Goal: Book appointment/travel/reservation

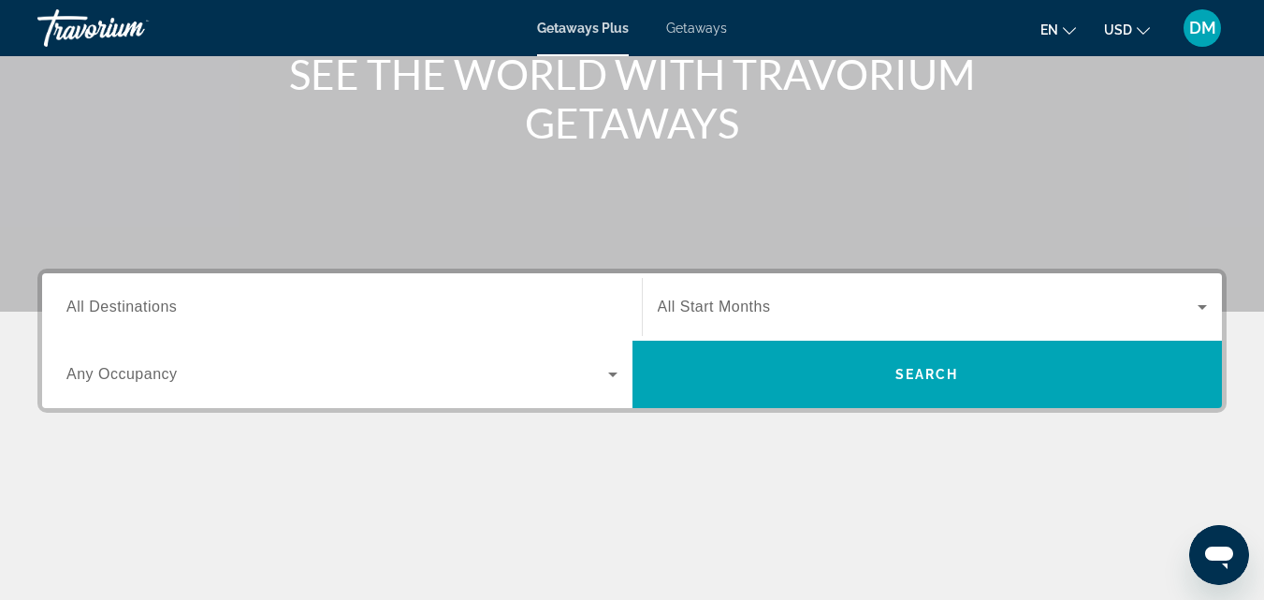
scroll to position [263, 0]
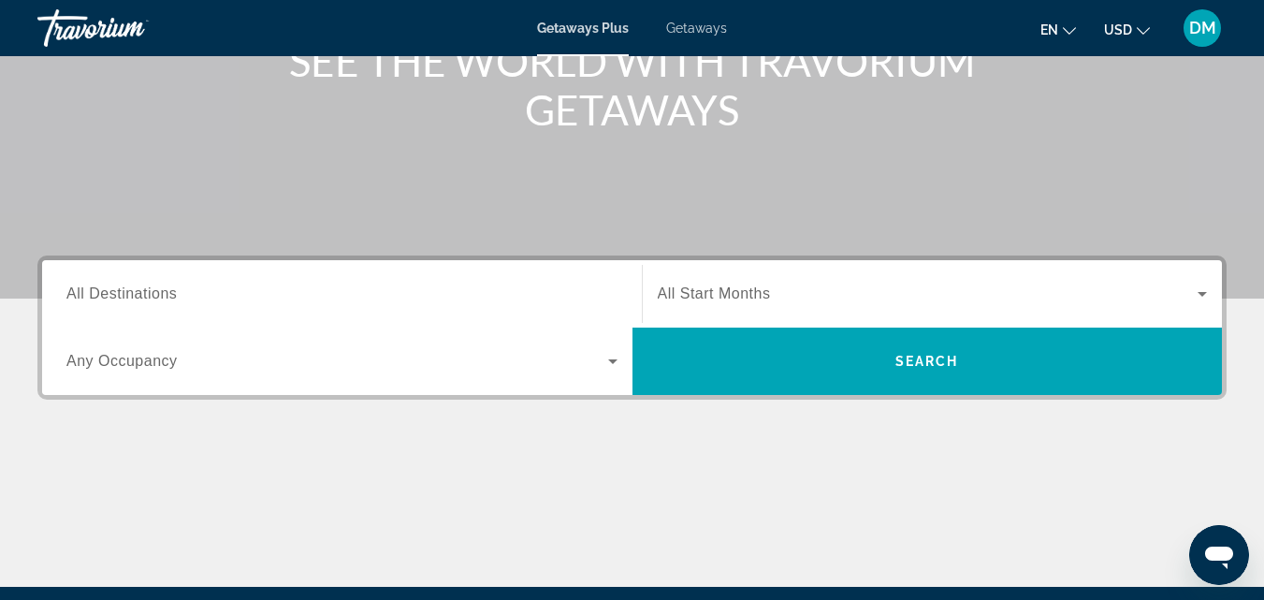
click at [1254, 585] on div "Destination All Destinations Start Month All Start Months Occupancy Any Occupan…" at bounding box center [632, 420] width 1264 height 331
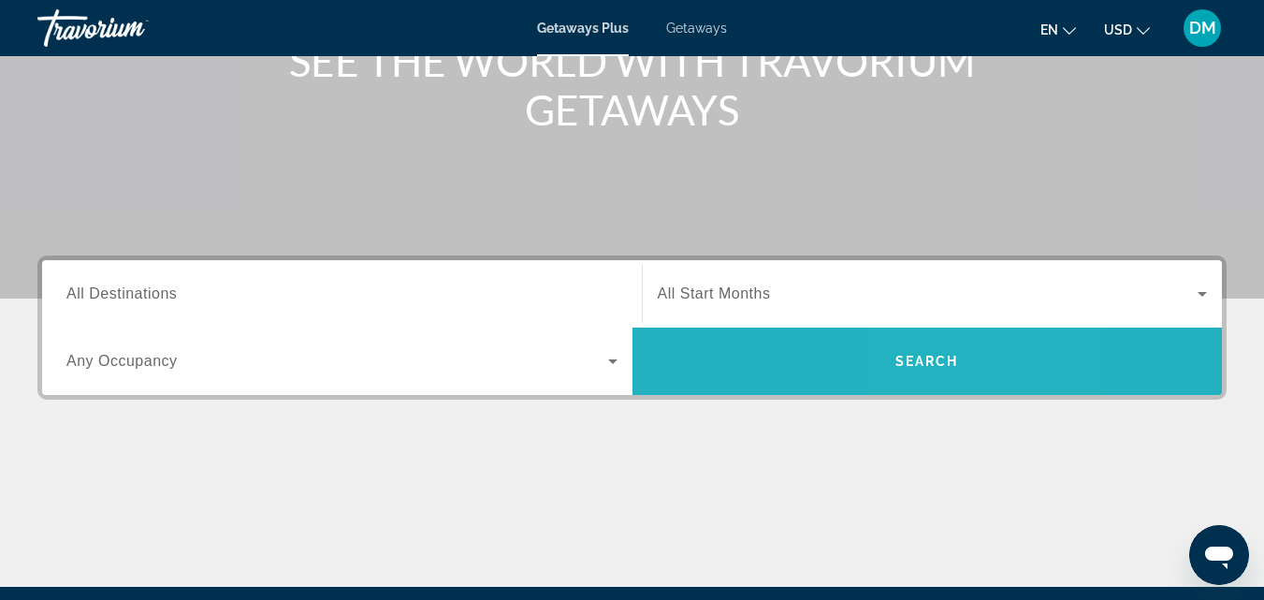
click at [933, 365] on span "Search" at bounding box center [927, 361] width 64 height 15
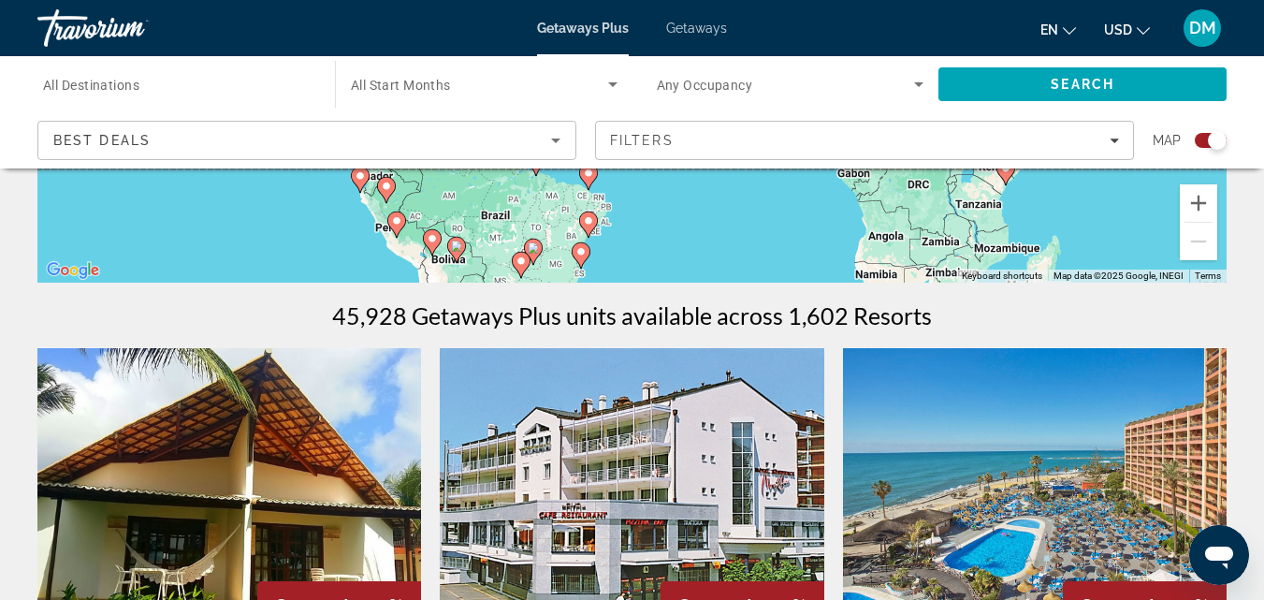
scroll to position [475, 0]
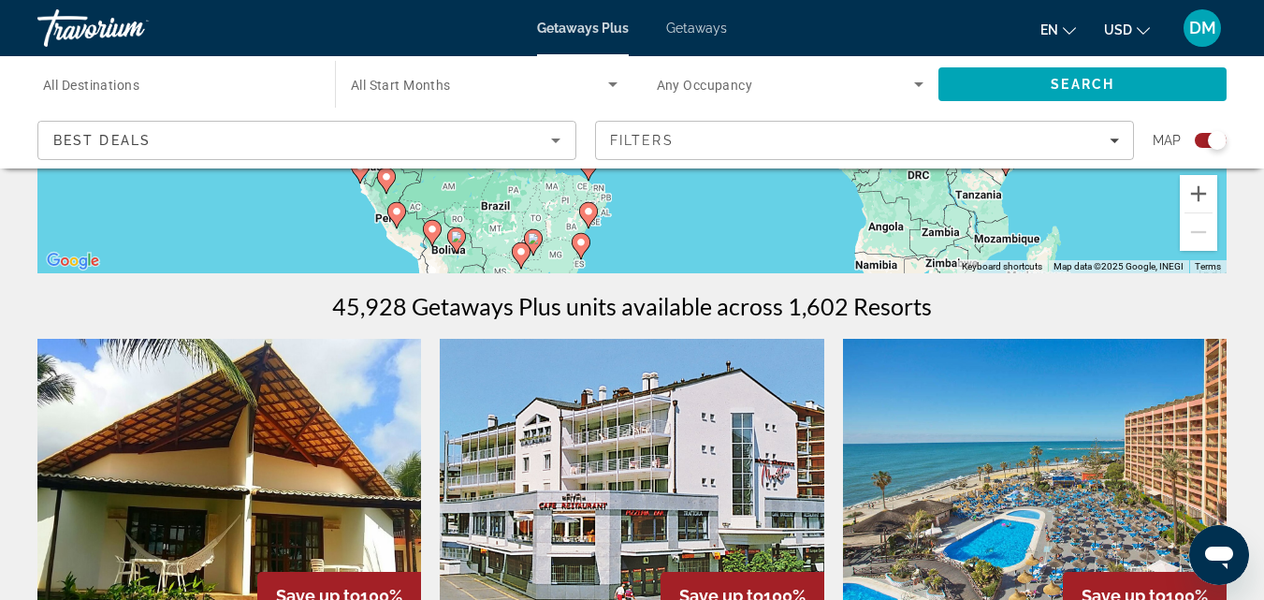
click at [690, 31] on span "Getaways" at bounding box center [696, 28] width 61 height 15
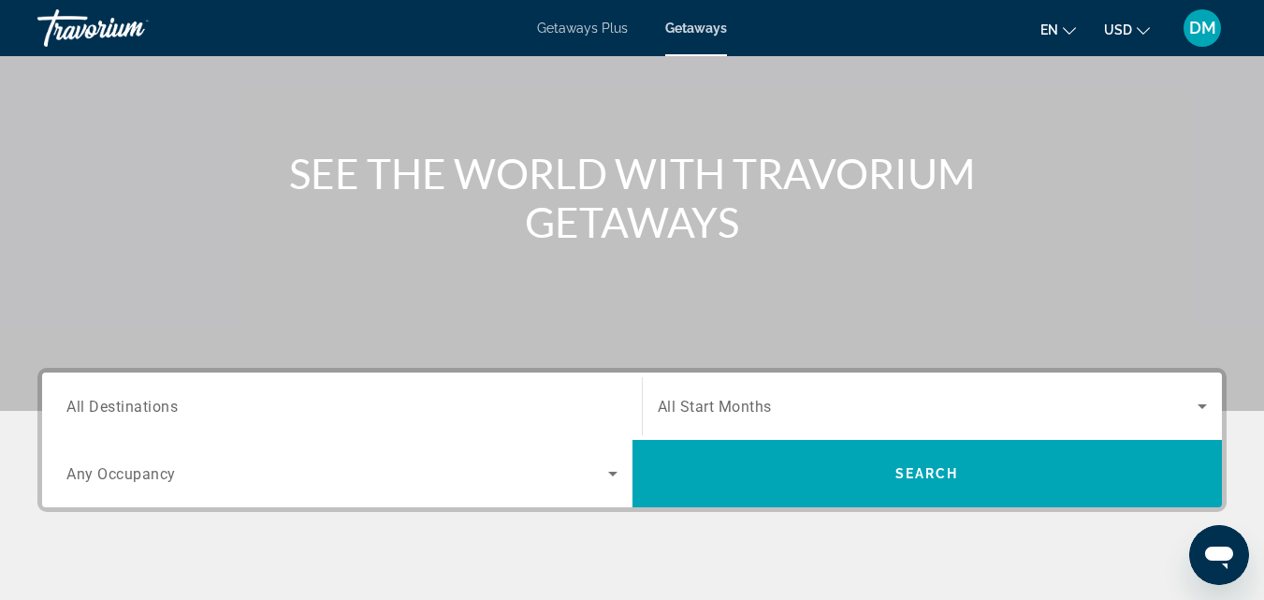
scroll to position [187, 0]
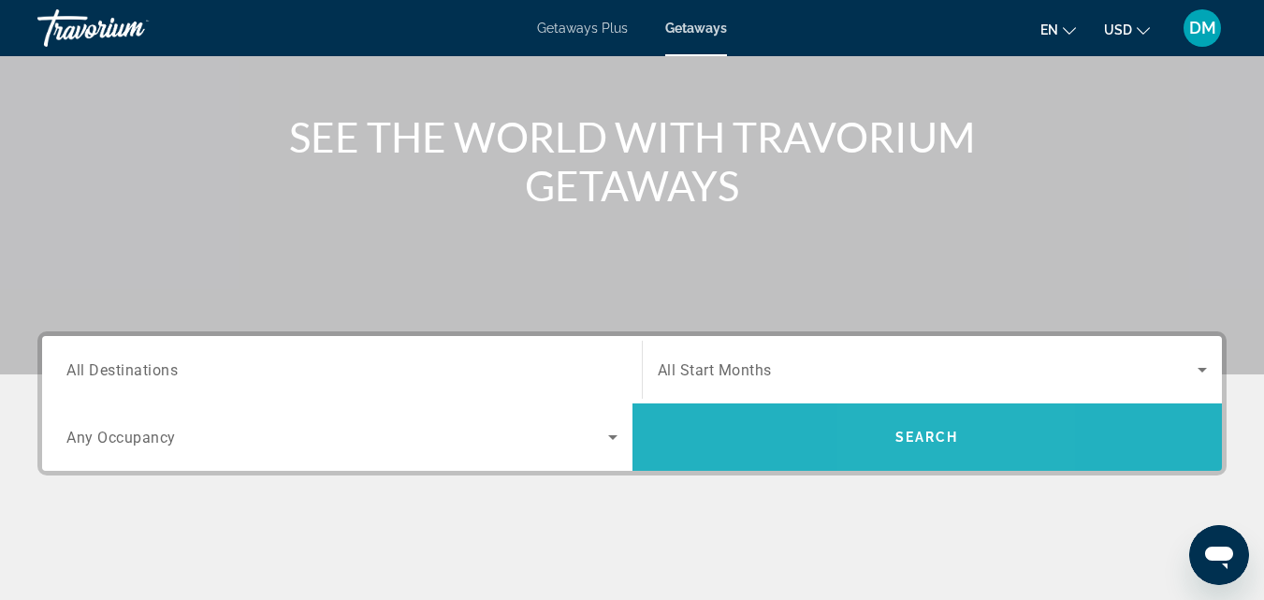
click at [911, 438] on span "Search" at bounding box center [927, 436] width 64 height 15
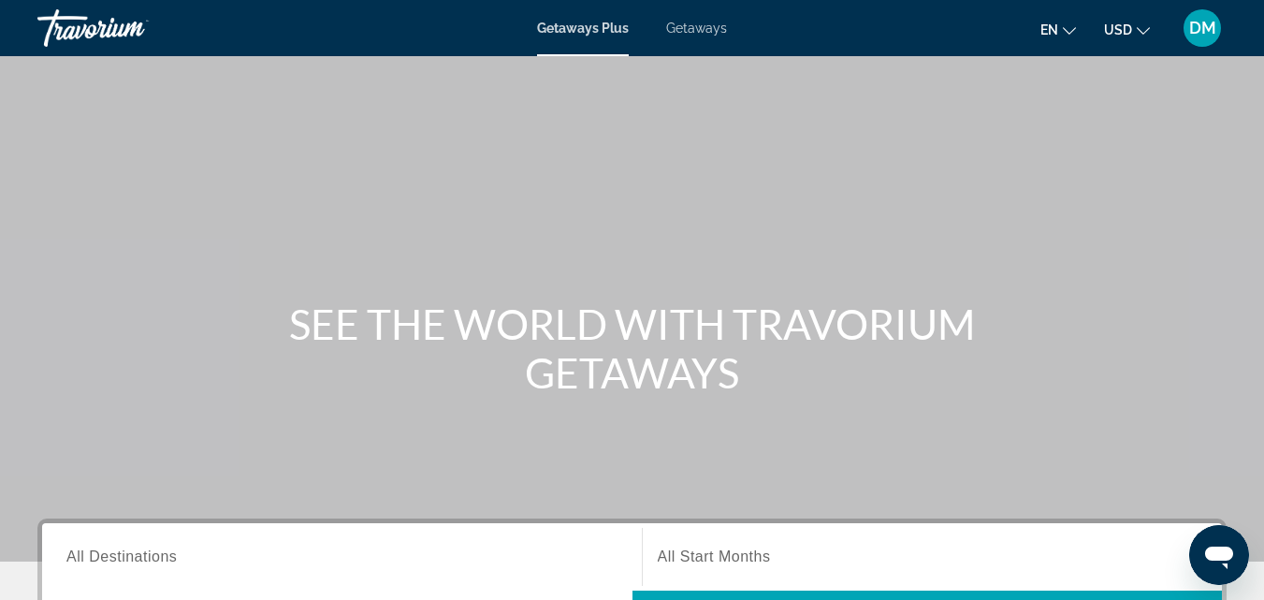
click at [697, 28] on span "Getaways" at bounding box center [696, 28] width 61 height 15
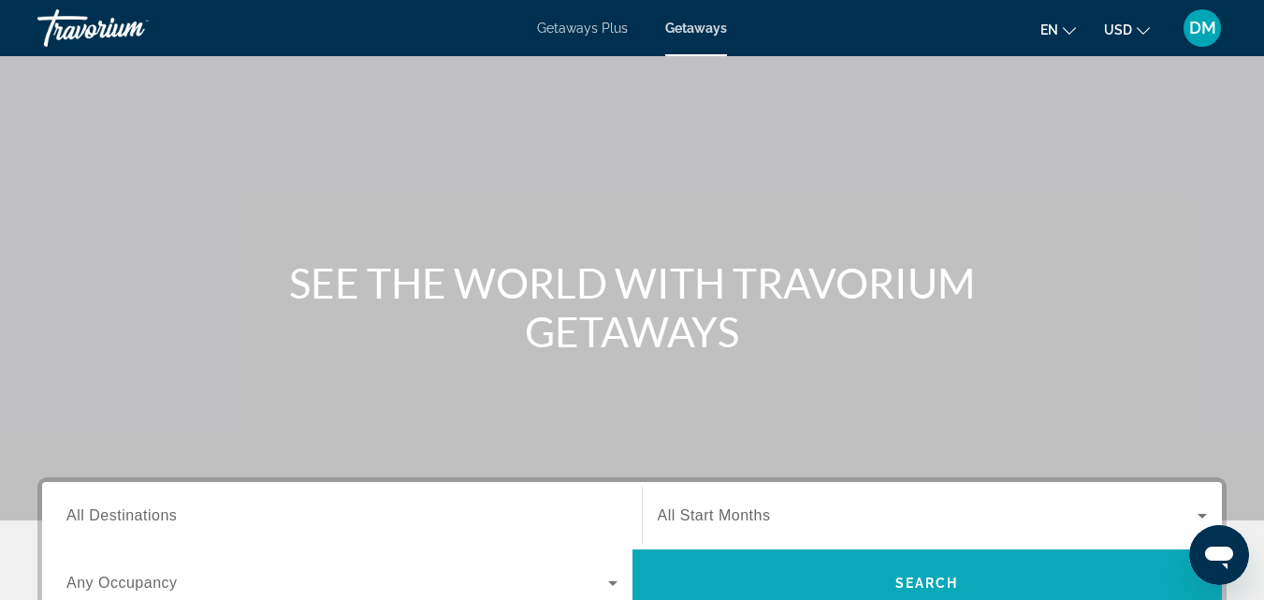
scroll to position [150, 0]
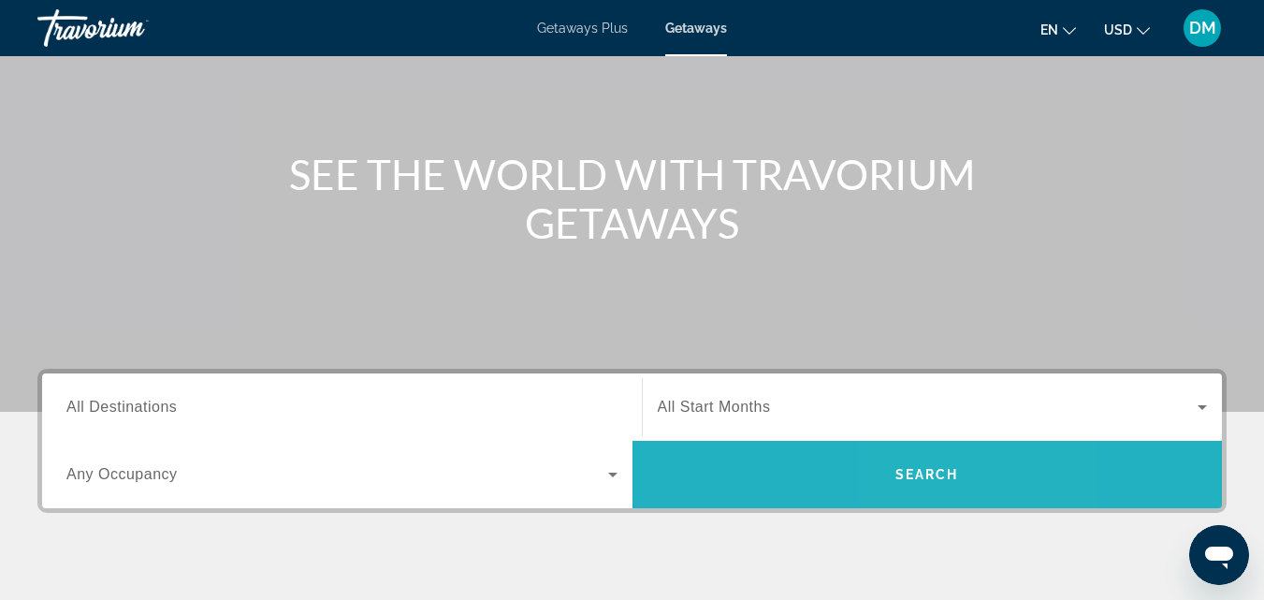
click at [922, 478] on span "Search" at bounding box center [927, 474] width 64 height 15
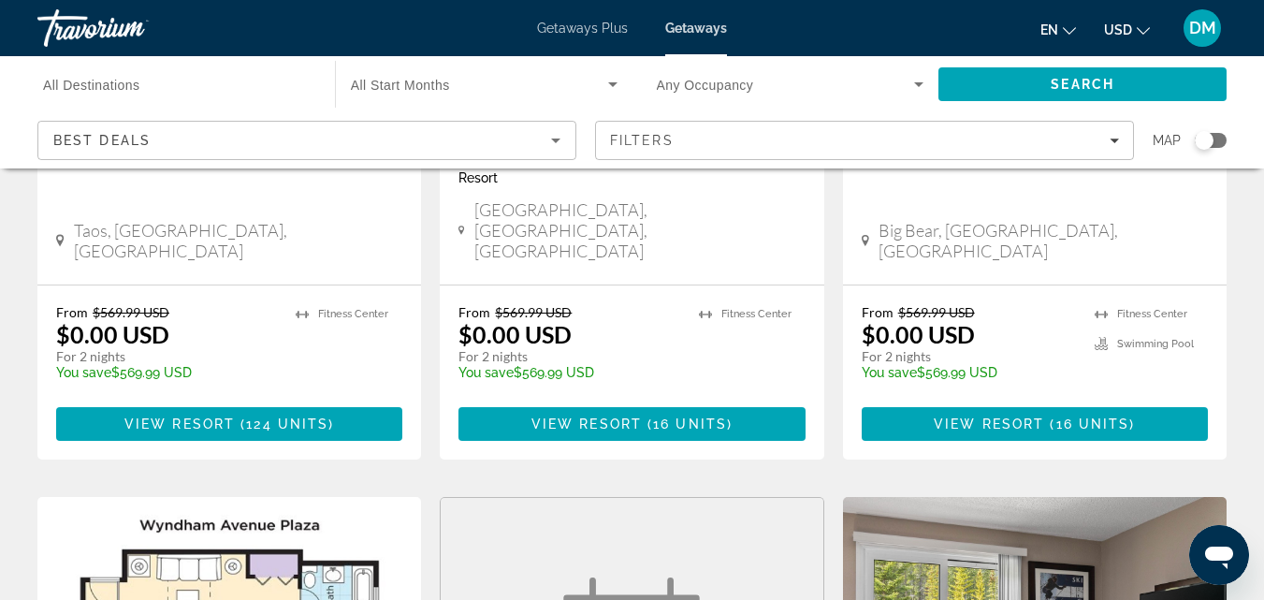
scroll to position [1155, 0]
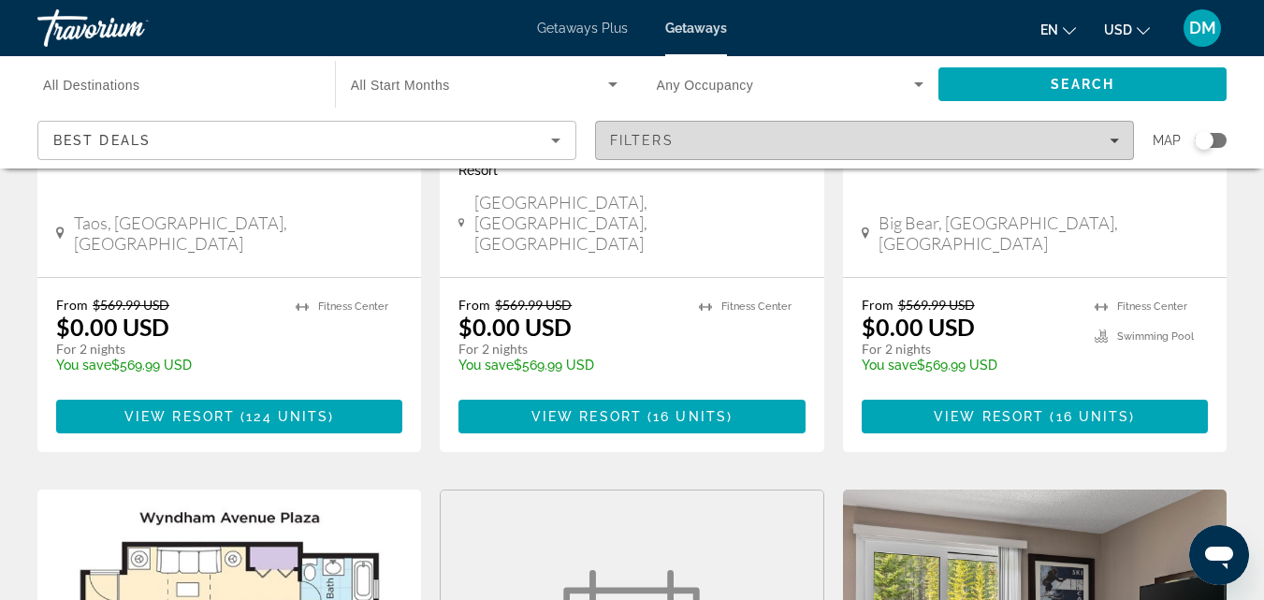
click at [1111, 139] on icon "Filters" at bounding box center [1113, 140] width 9 height 5
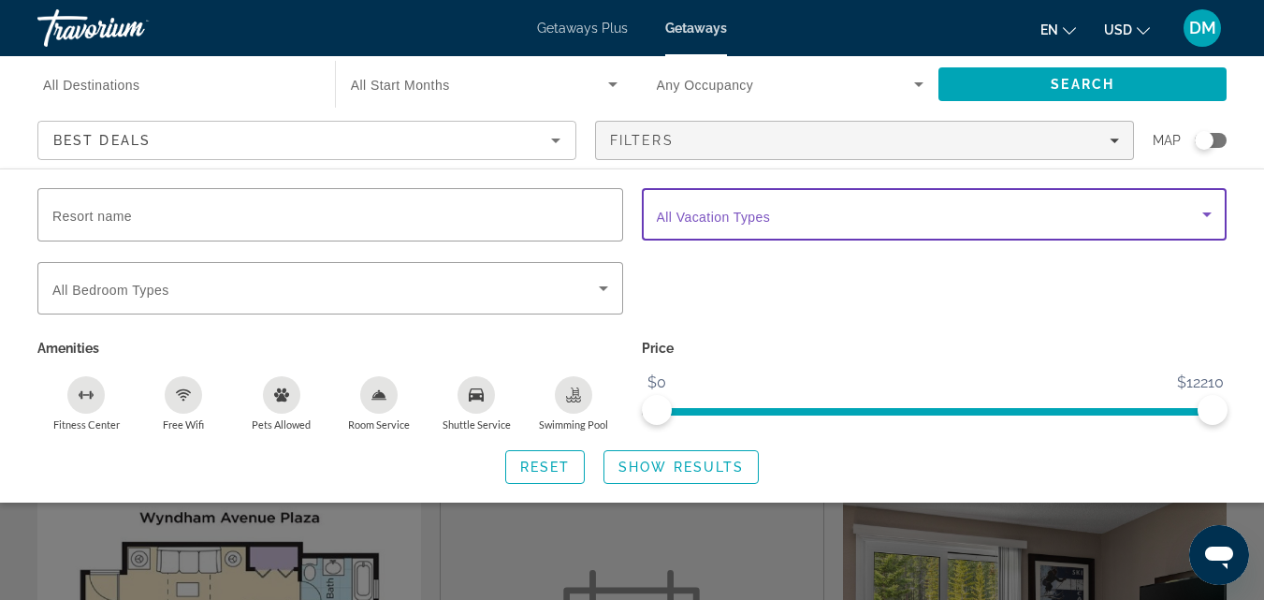
click at [1205, 214] on icon "Search widget" at bounding box center [1206, 214] width 9 height 5
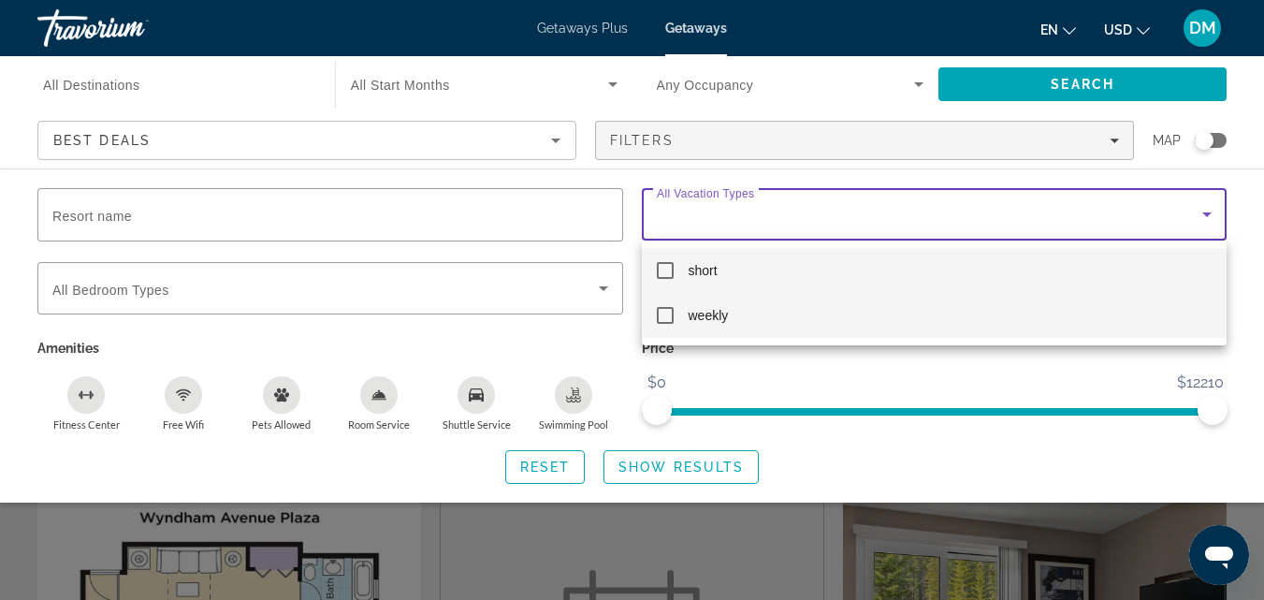
click at [661, 315] on mat-pseudo-checkbox at bounding box center [665, 315] width 17 height 17
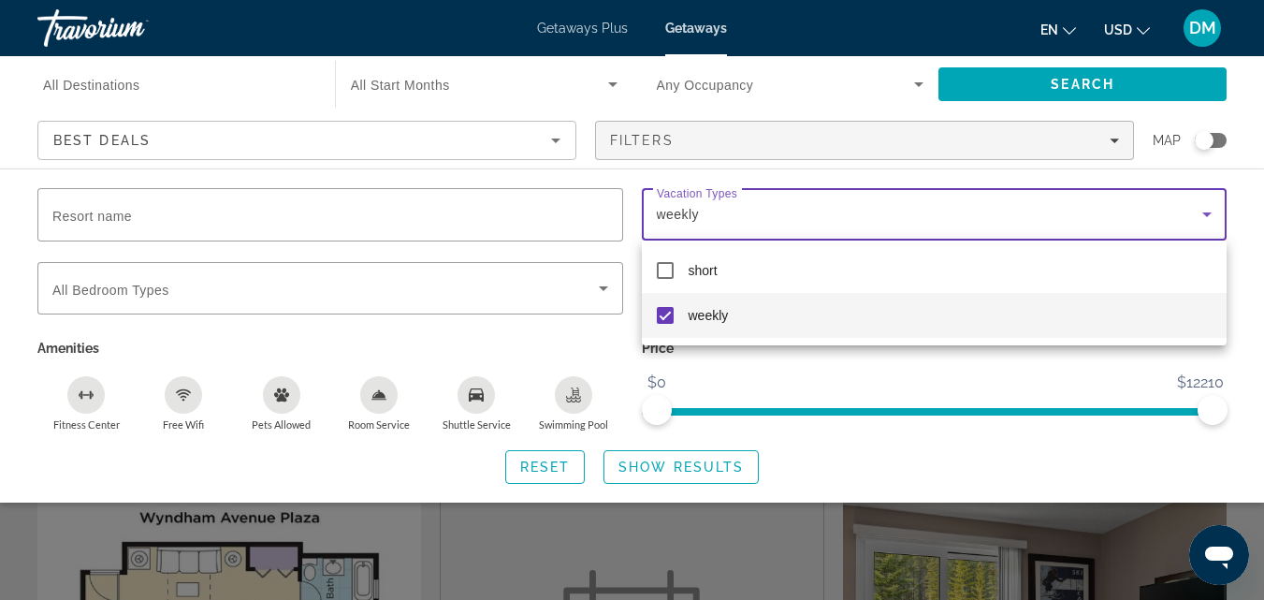
click at [1241, 257] on div at bounding box center [632, 300] width 1264 height 600
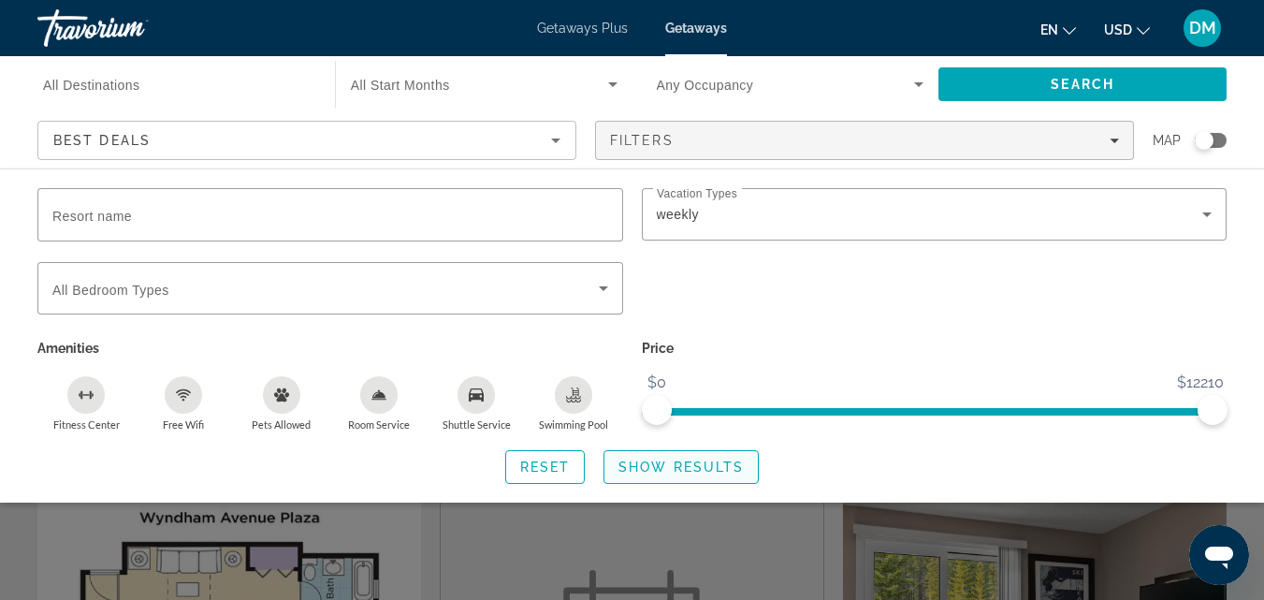
click at [648, 462] on span "Show Results" at bounding box center [680, 466] width 125 height 15
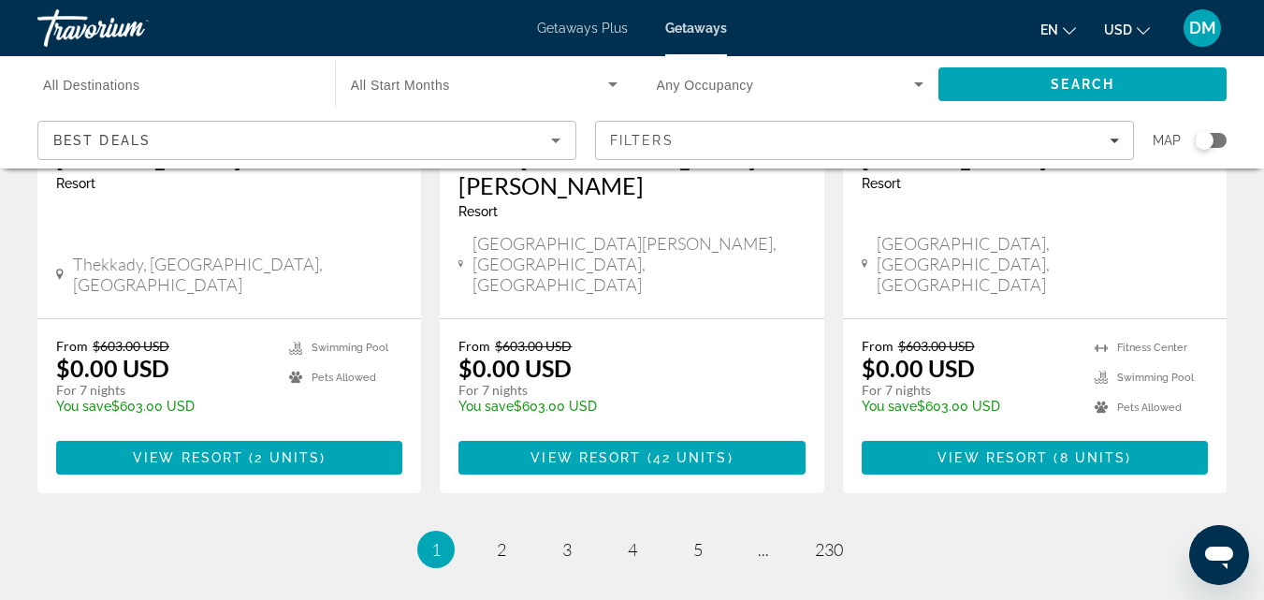
scroll to position [2474, 0]
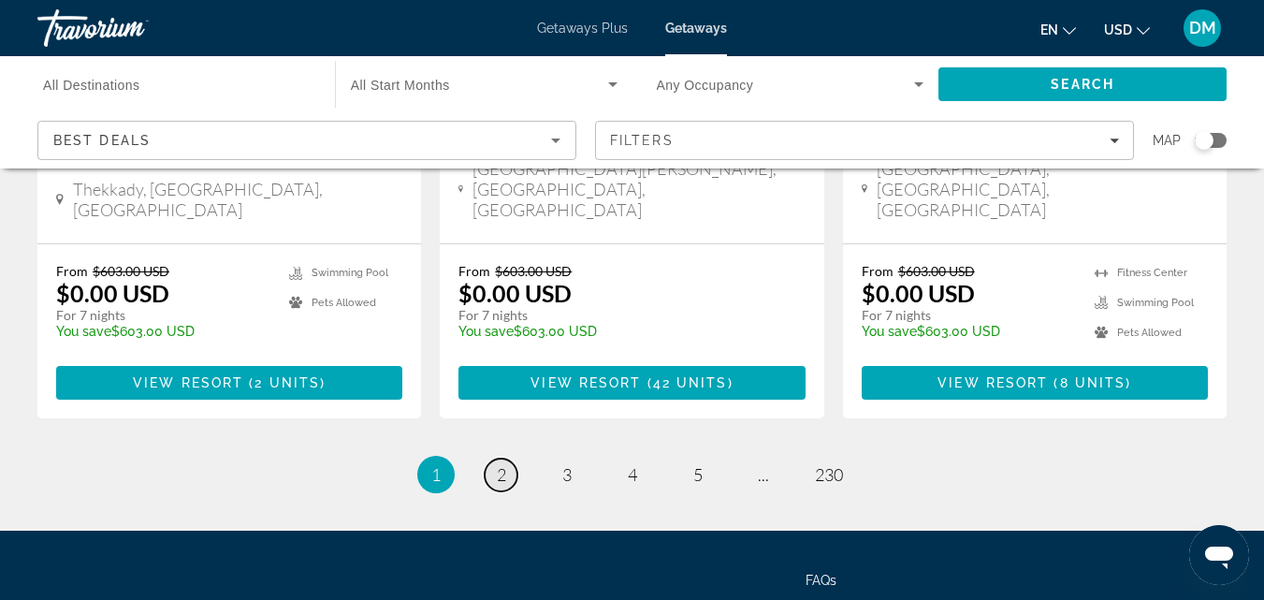
click at [499, 464] on span "2" at bounding box center [501, 474] width 9 height 21
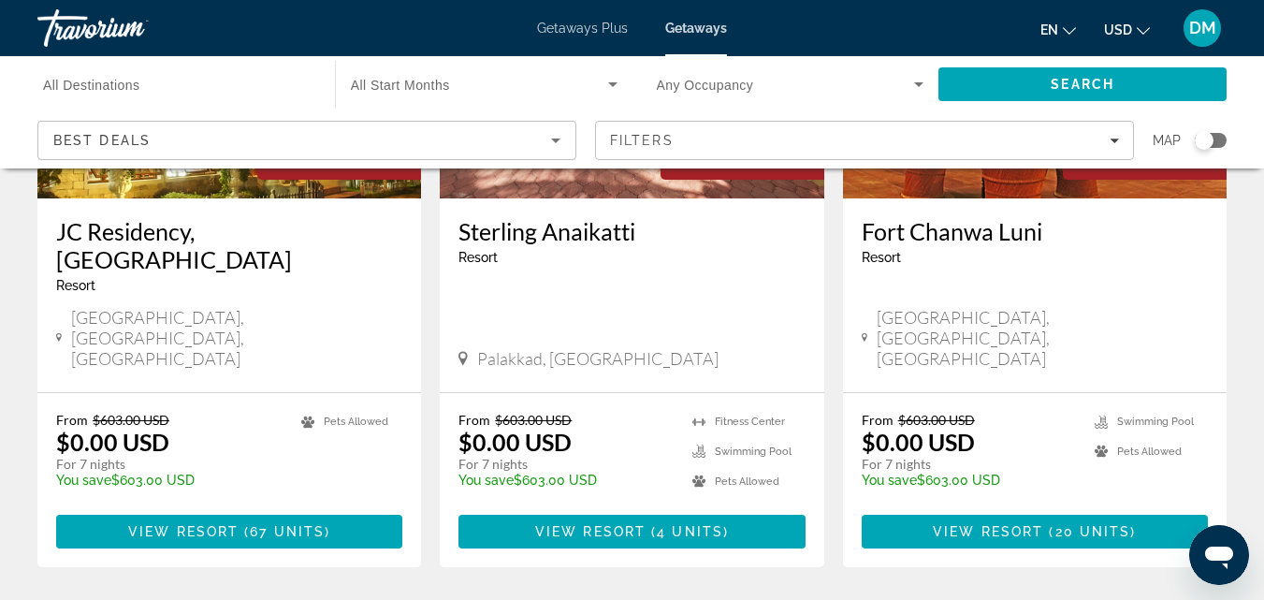
scroll to position [2449, 0]
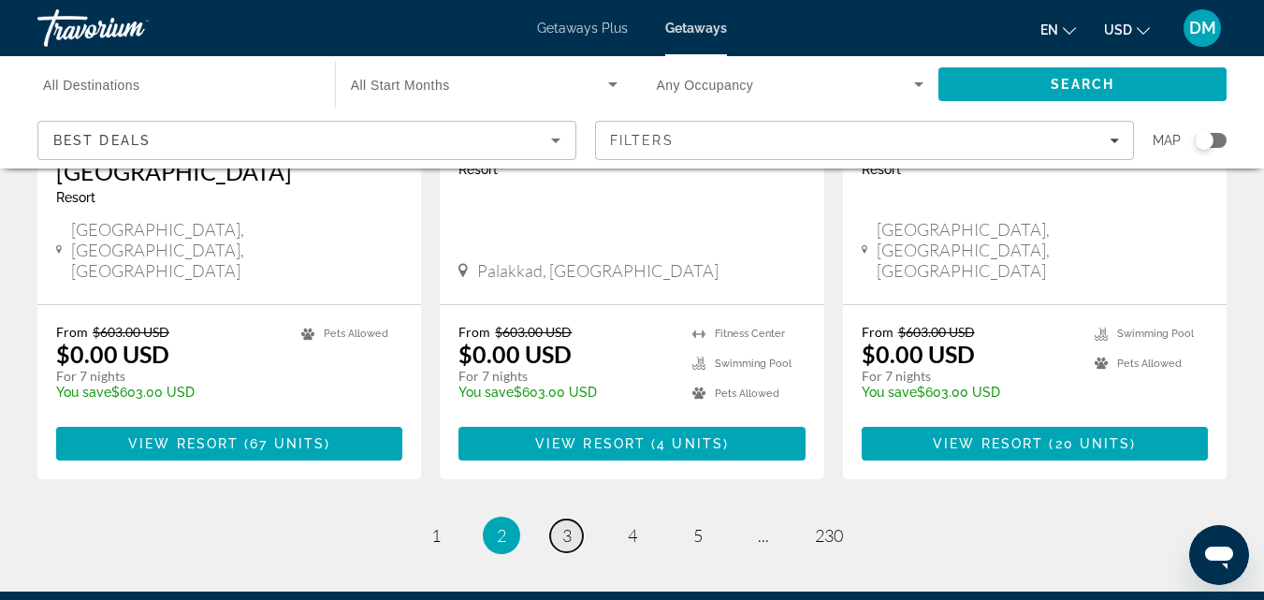
click at [562, 525] on span "3" at bounding box center [566, 535] width 9 height 21
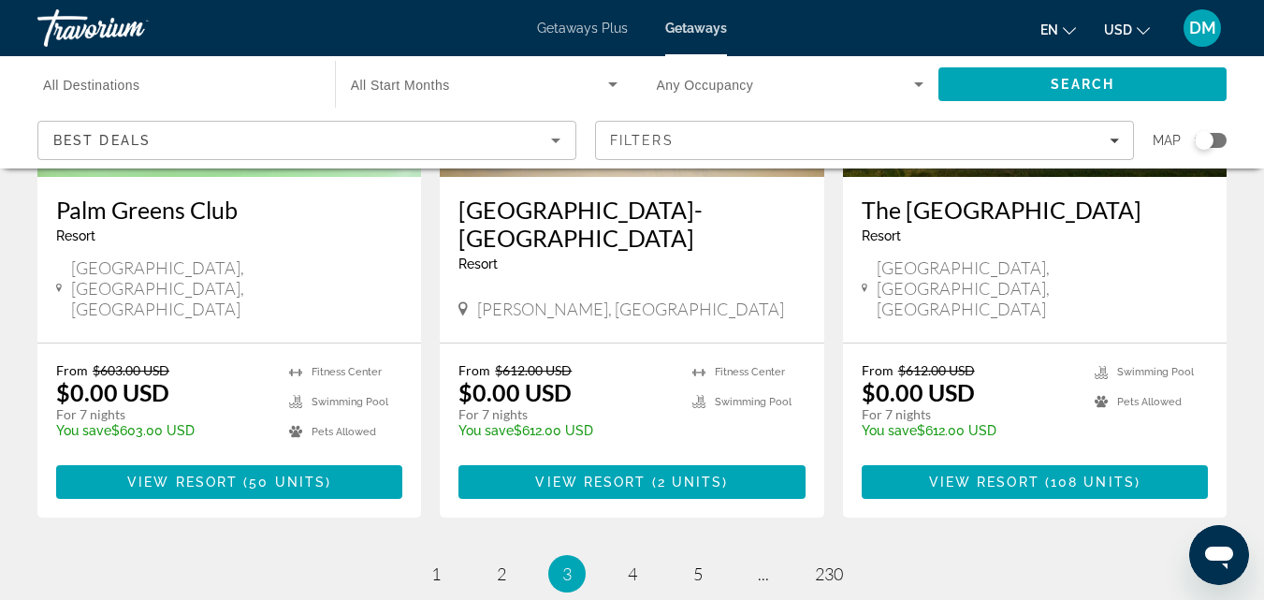
scroll to position [2448, 0]
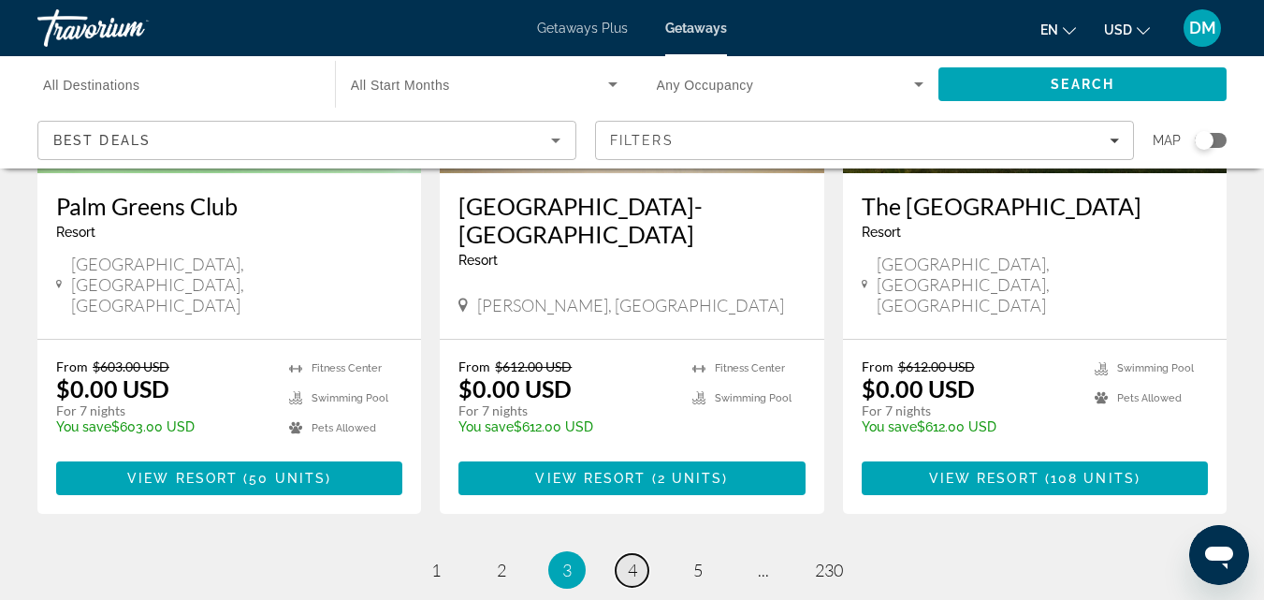
click at [632, 559] on span "4" at bounding box center [632, 569] width 9 height 21
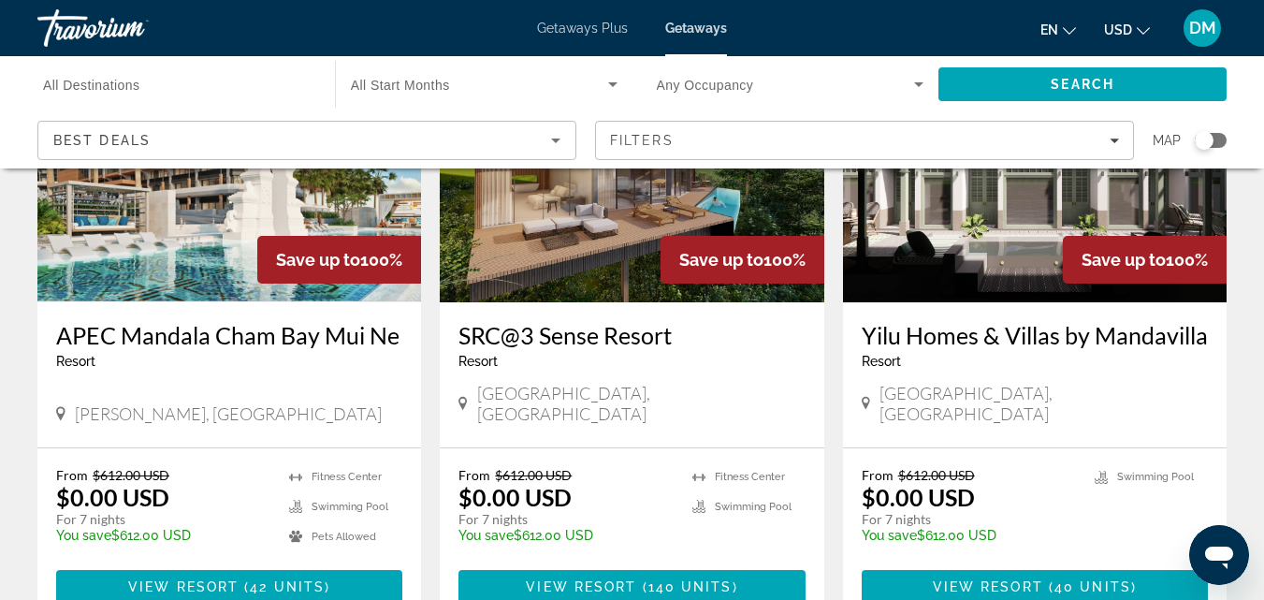
scroll to position [2312, 0]
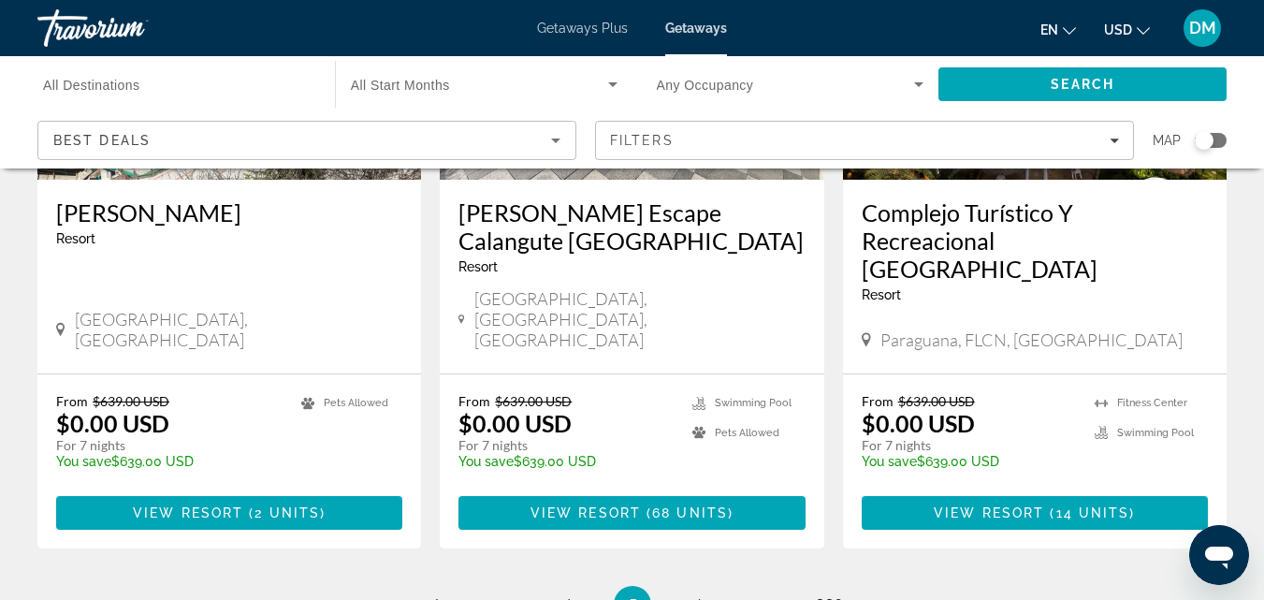
scroll to position [2436, 0]
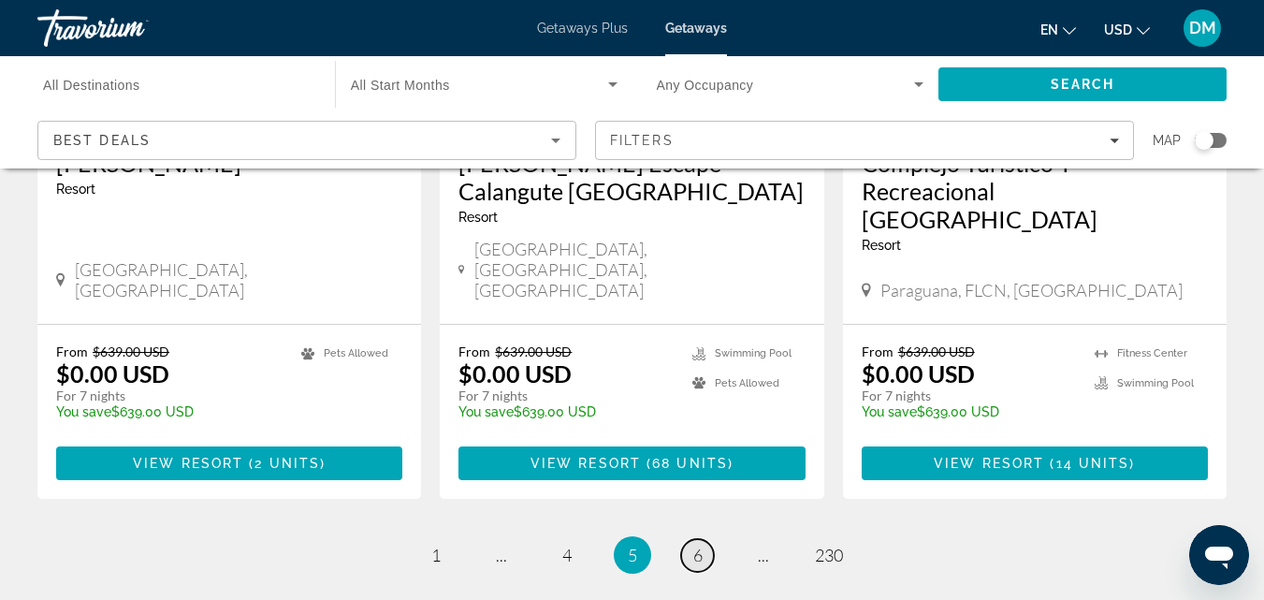
click at [701, 544] on span "6" at bounding box center [697, 554] width 9 height 21
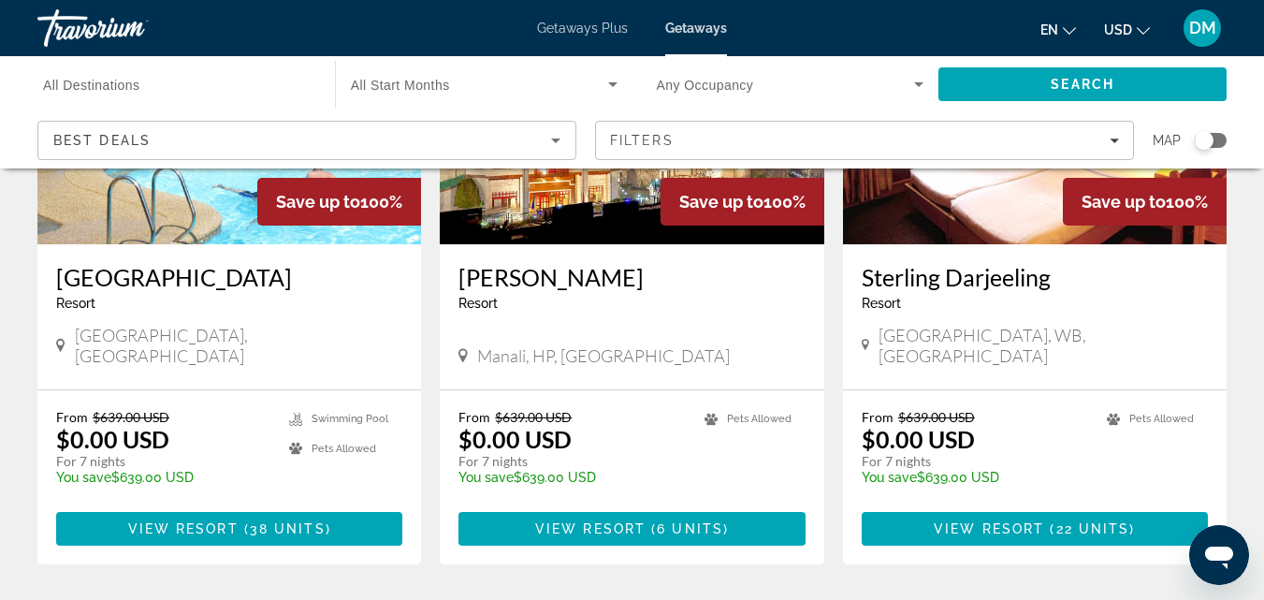
scroll to position [2338, 0]
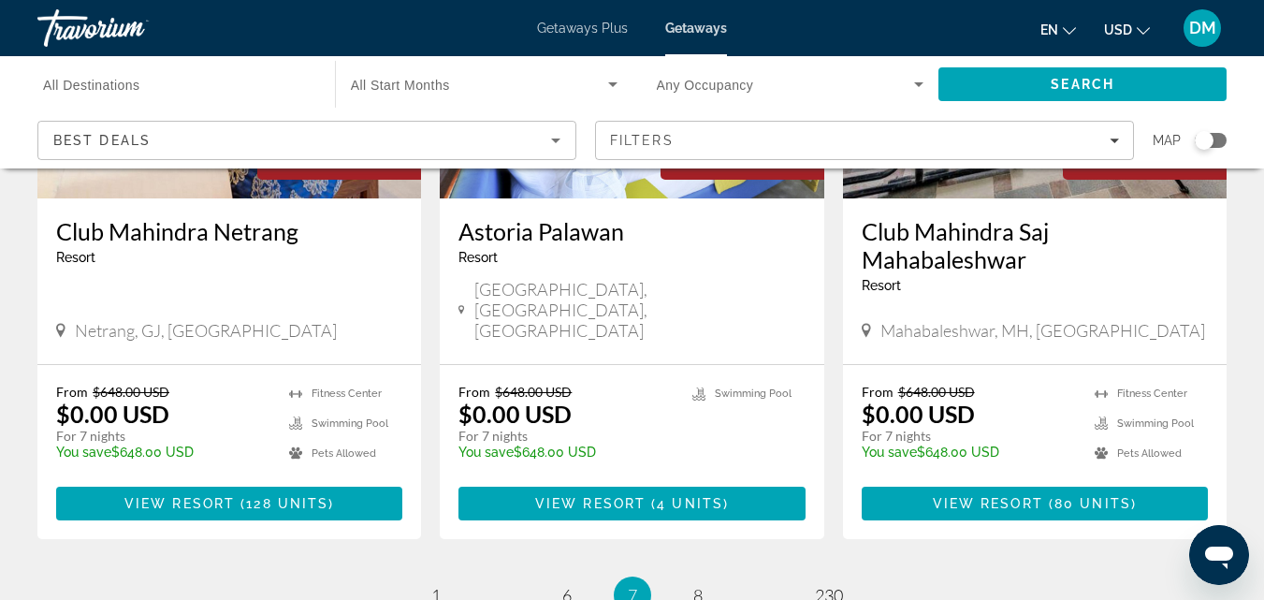
scroll to position [2475, 0]
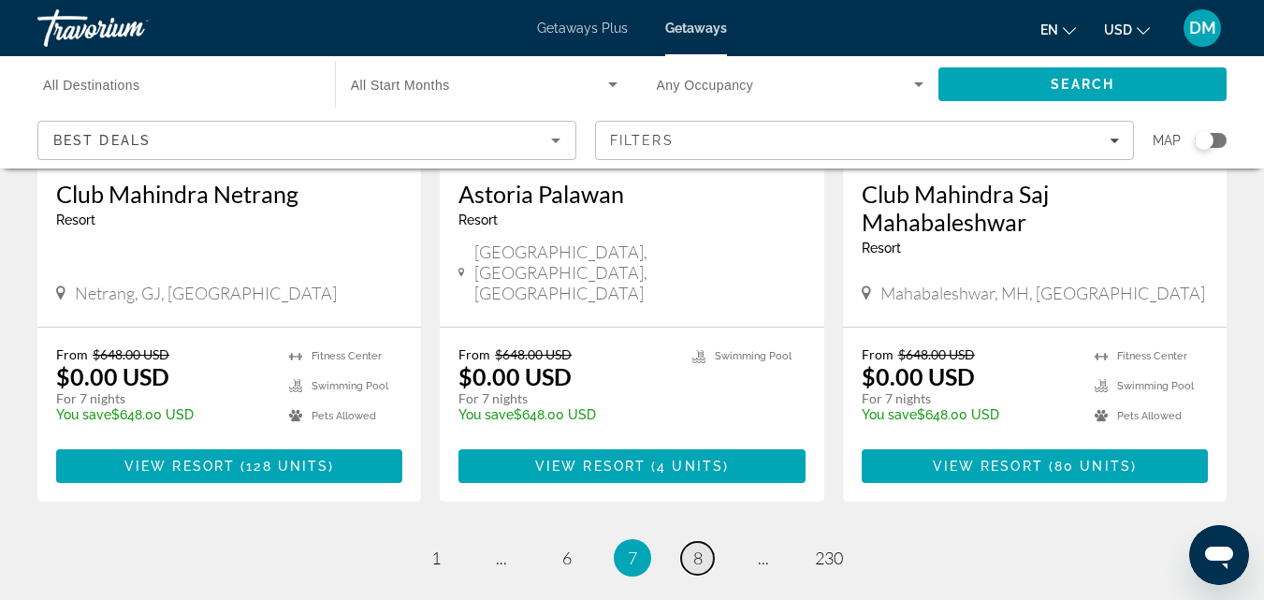
click at [696, 547] on span "8" at bounding box center [697, 557] width 9 height 21
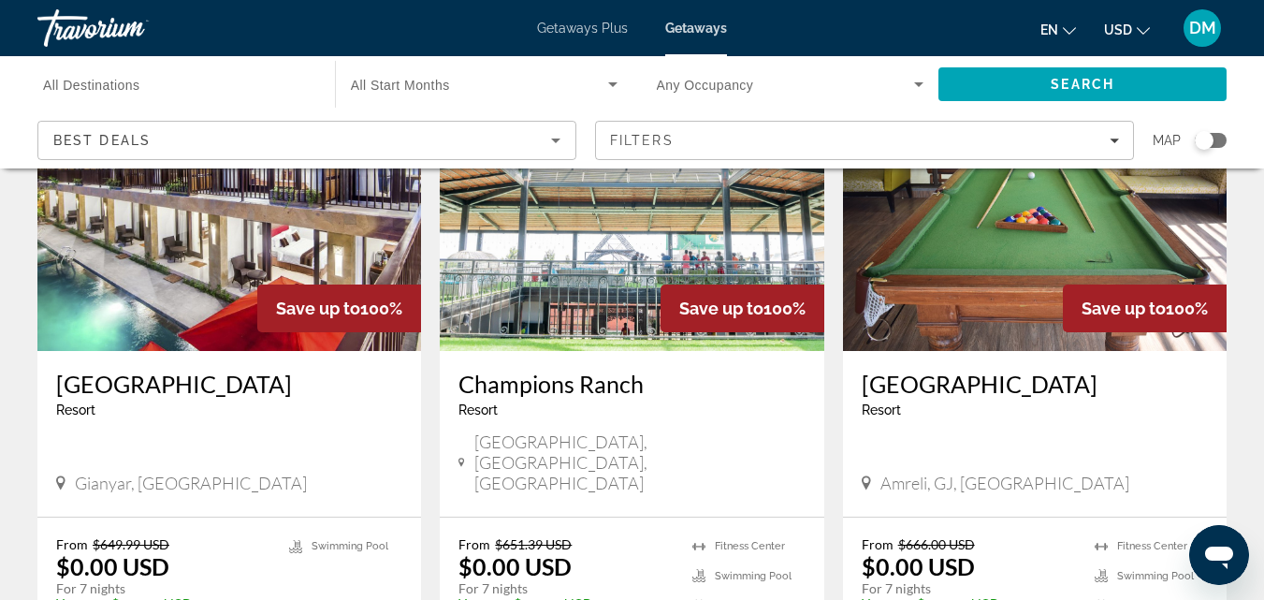
scroll to position [2393, 0]
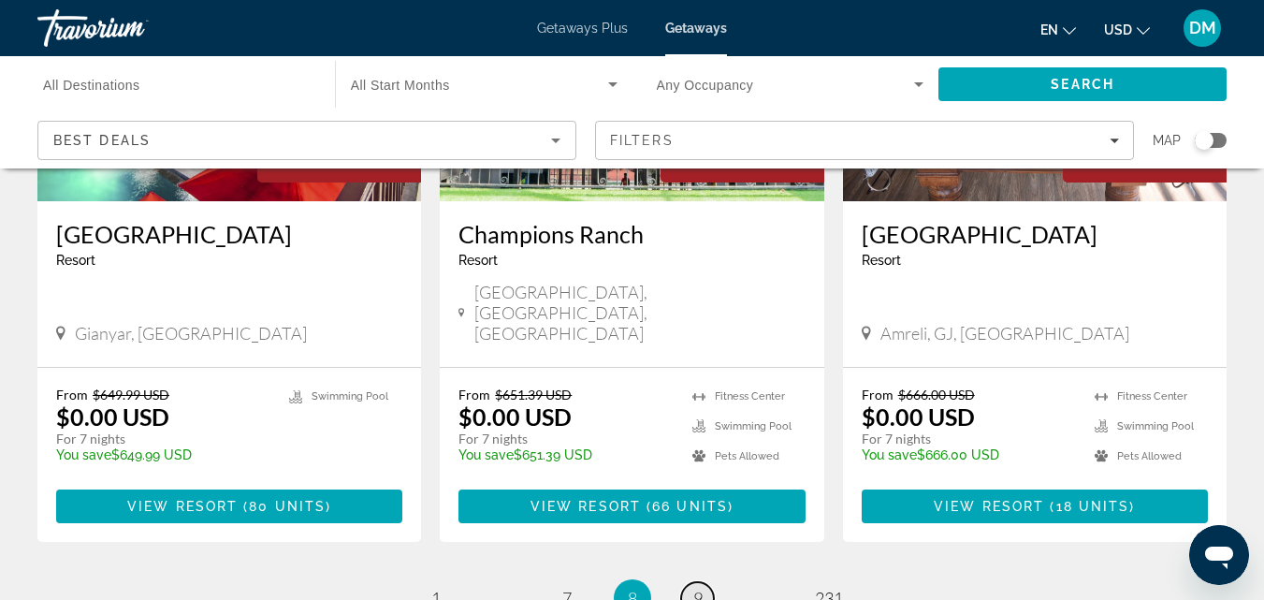
click at [697, 587] on span "9" at bounding box center [697, 597] width 9 height 21
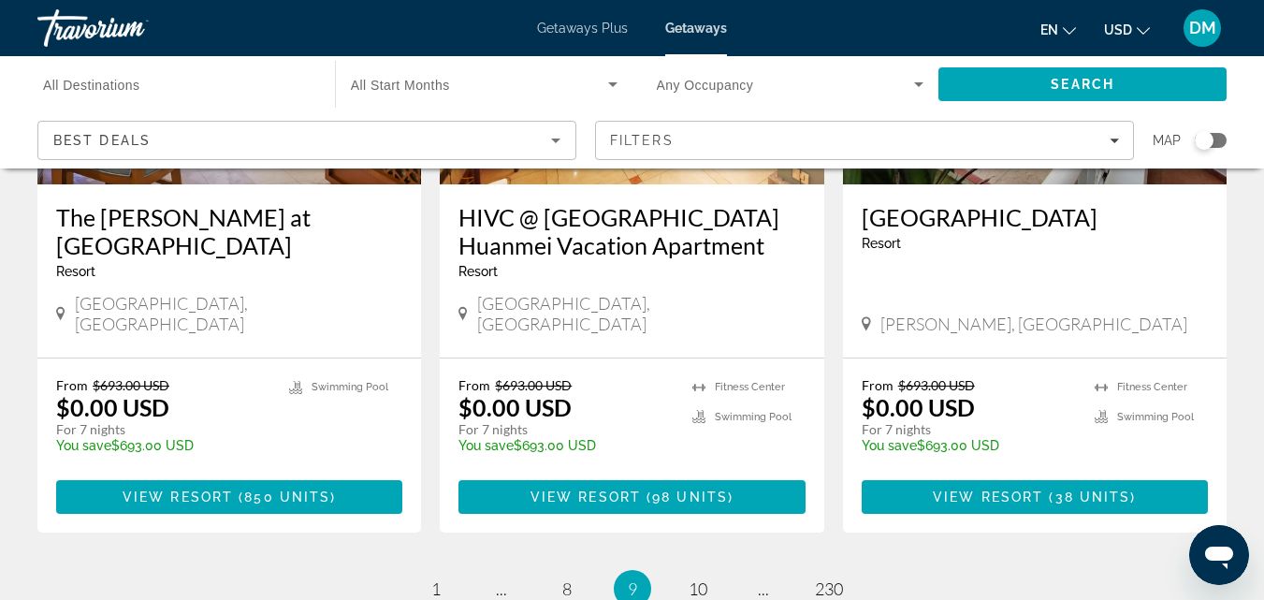
scroll to position [2335, 0]
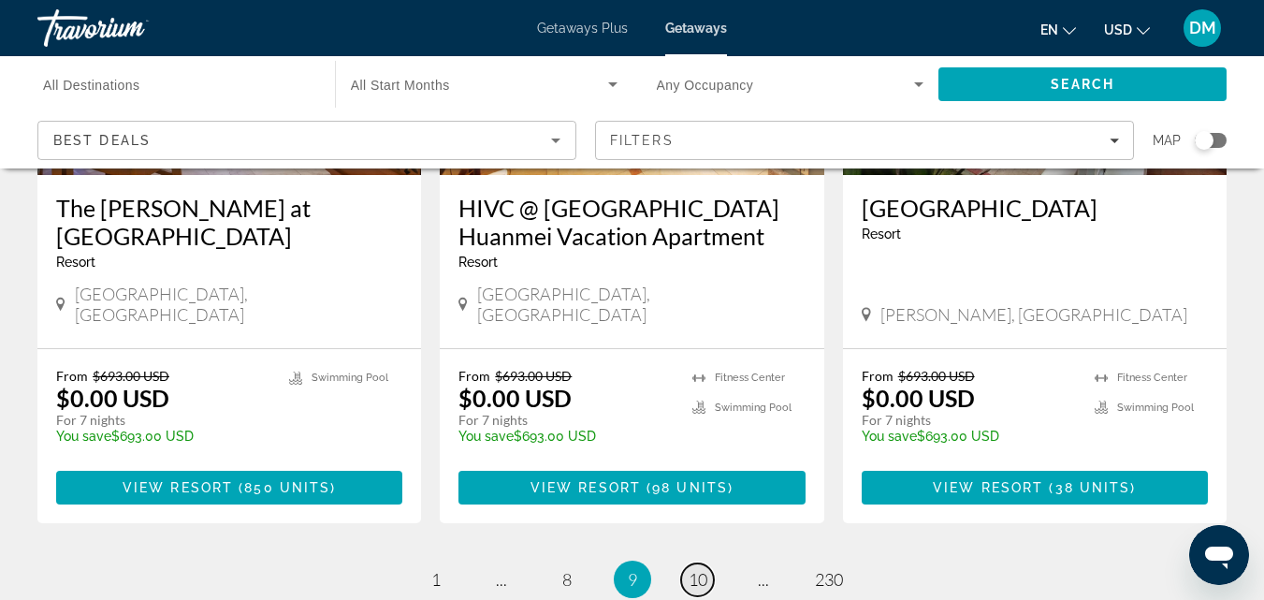
click at [695, 569] on span "10" at bounding box center [697, 579] width 19 height 21
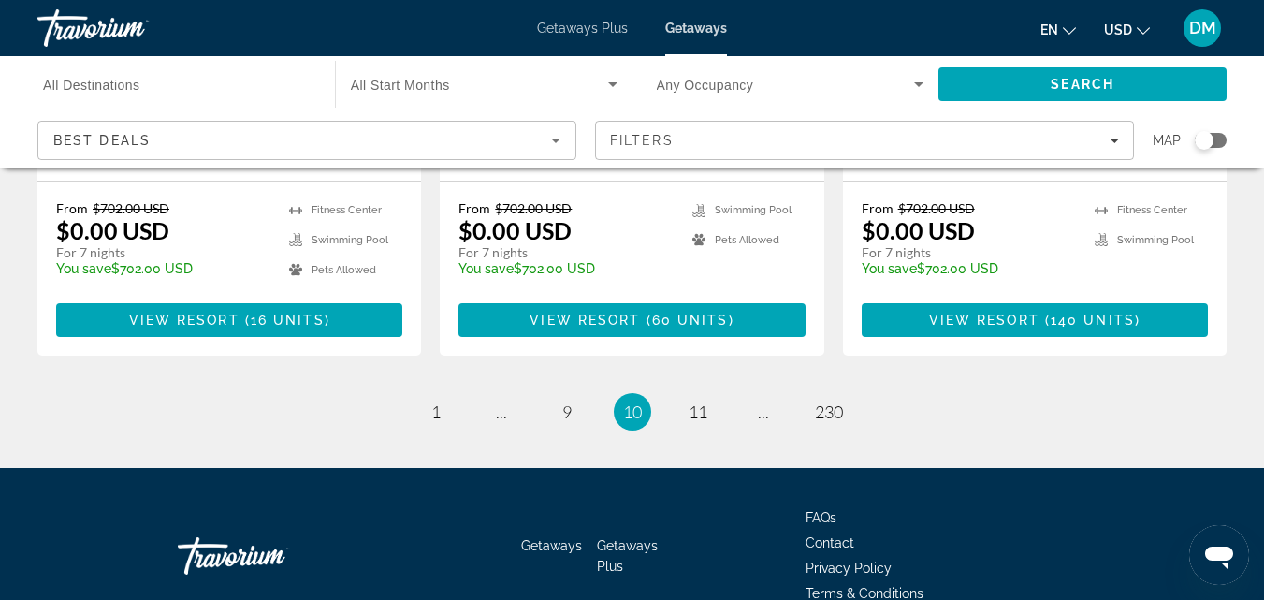
scroll to position [2566, 0]
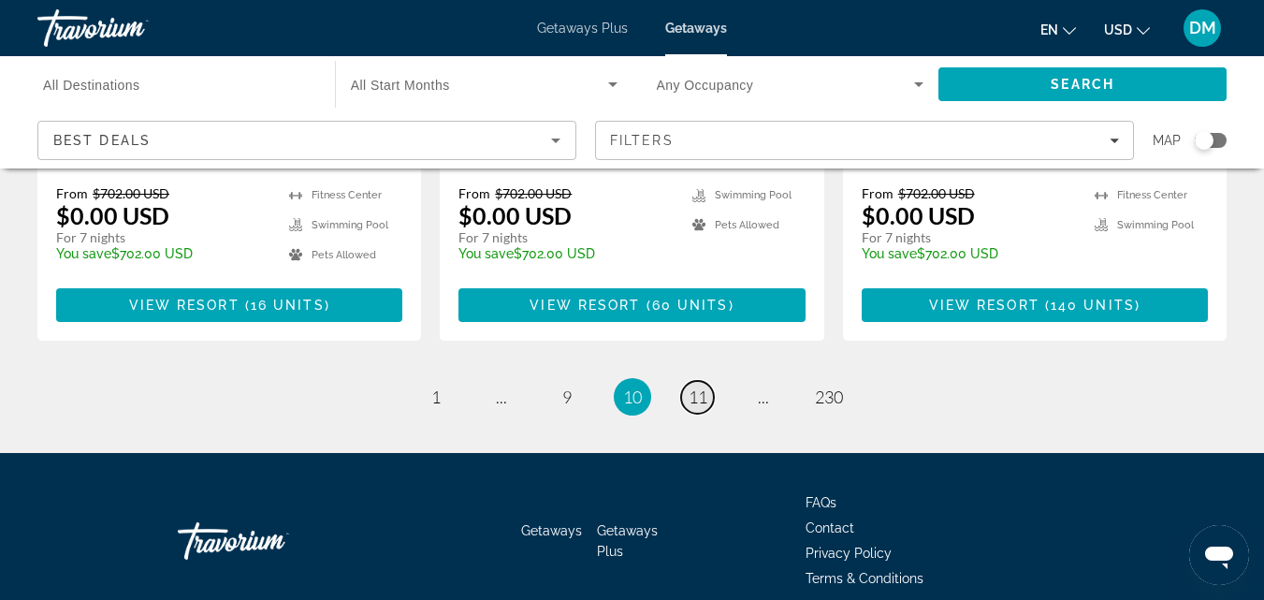
click at [697, 386] on span "11" at bounding box center [697, 396] width 19 height 21
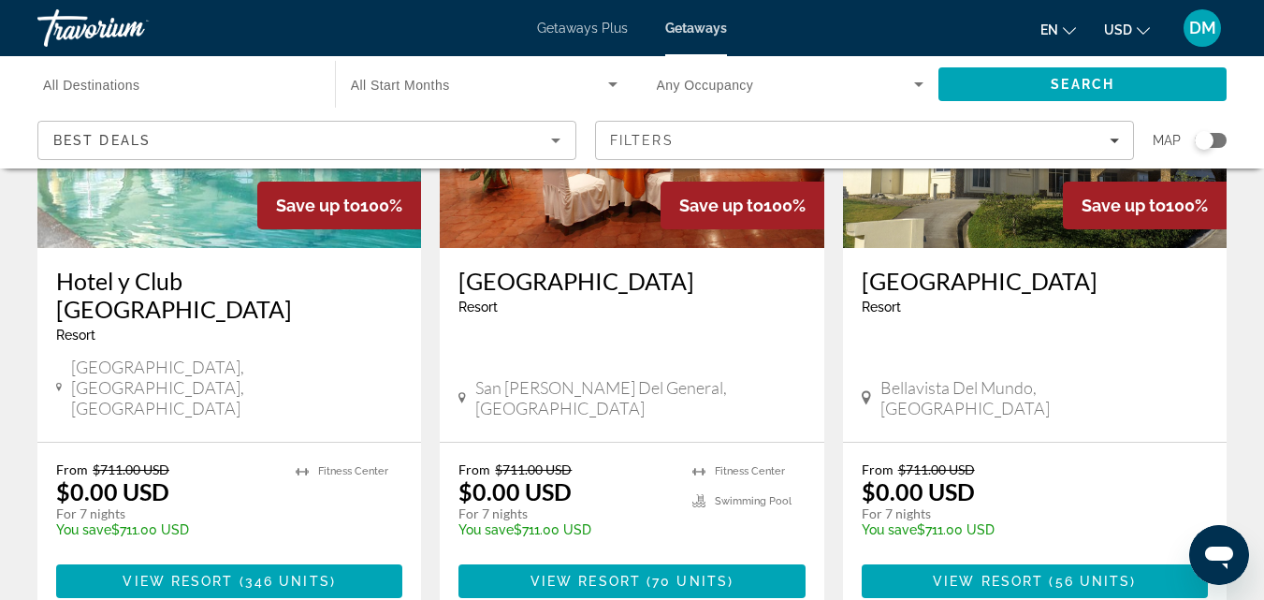
scroll to position [2341, 0]
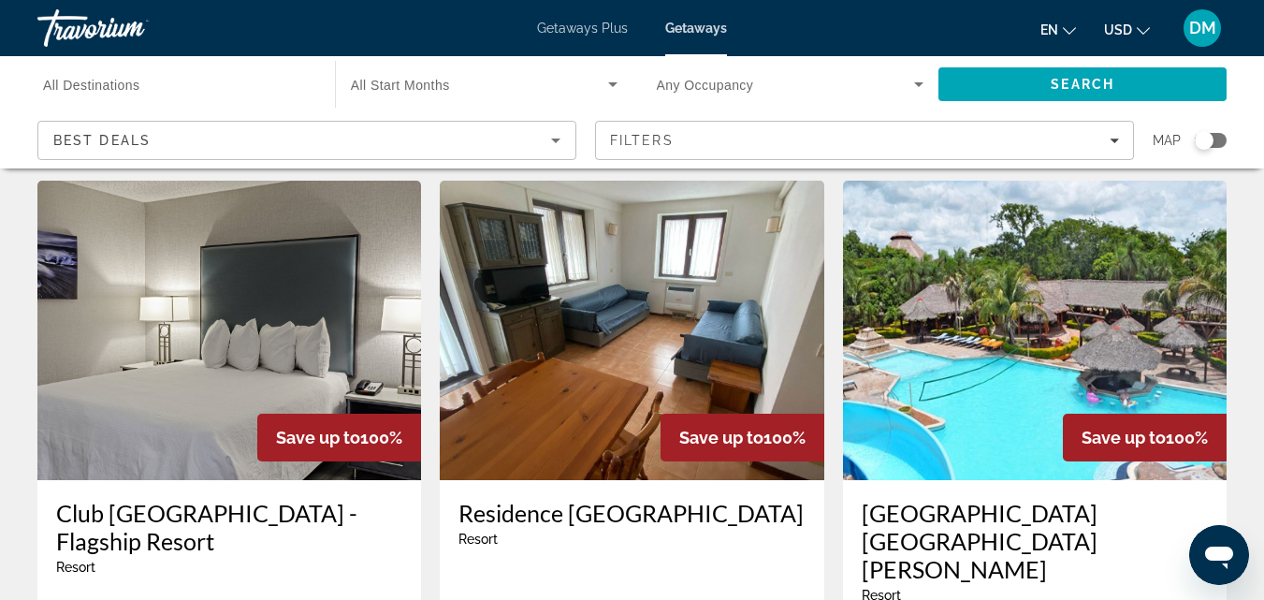
scroll to position [2185, 0]
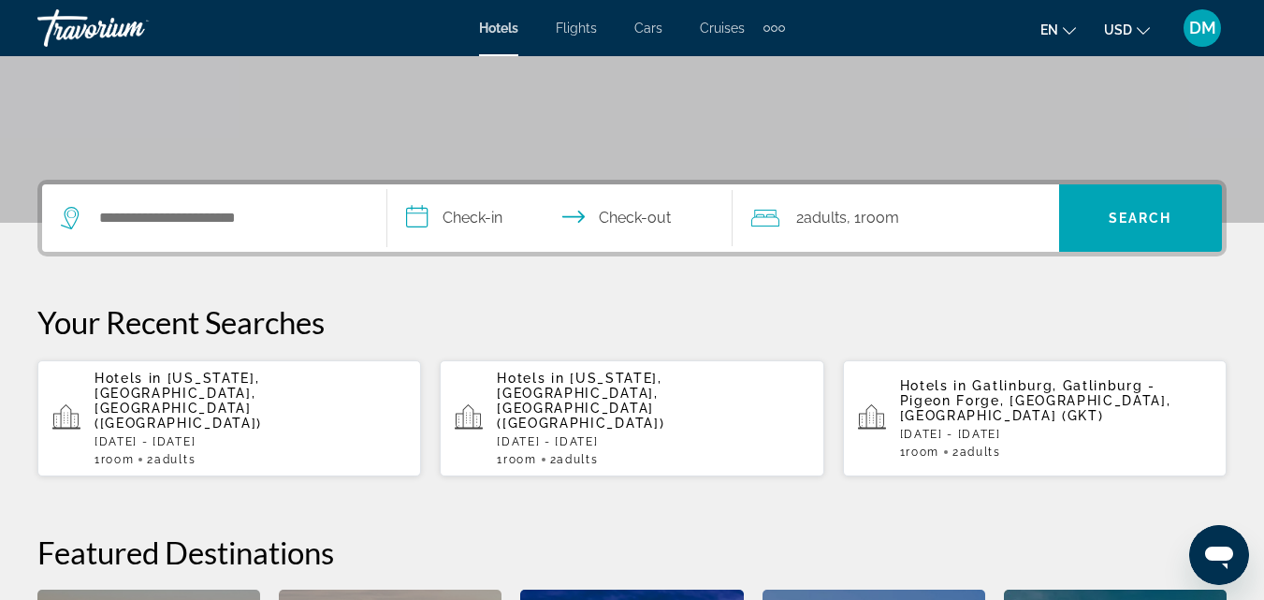
scroll to position [331, 0]
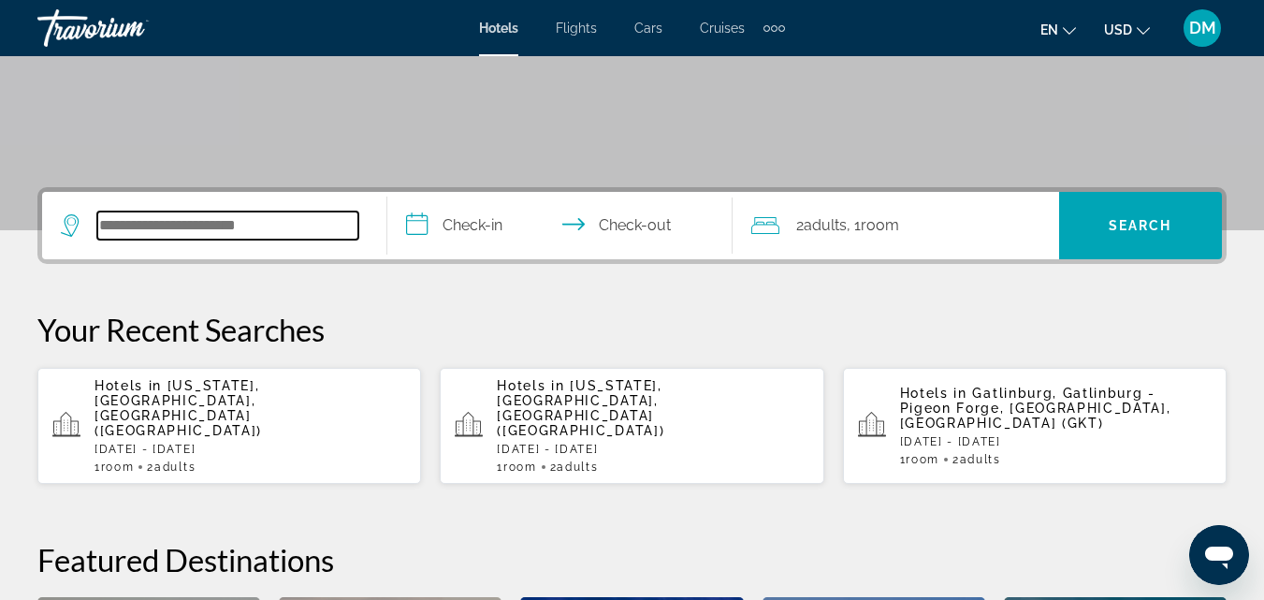
click at [154, 226] on input "Search hotel destination" at bounding box center [227, 225] width 261 height 28
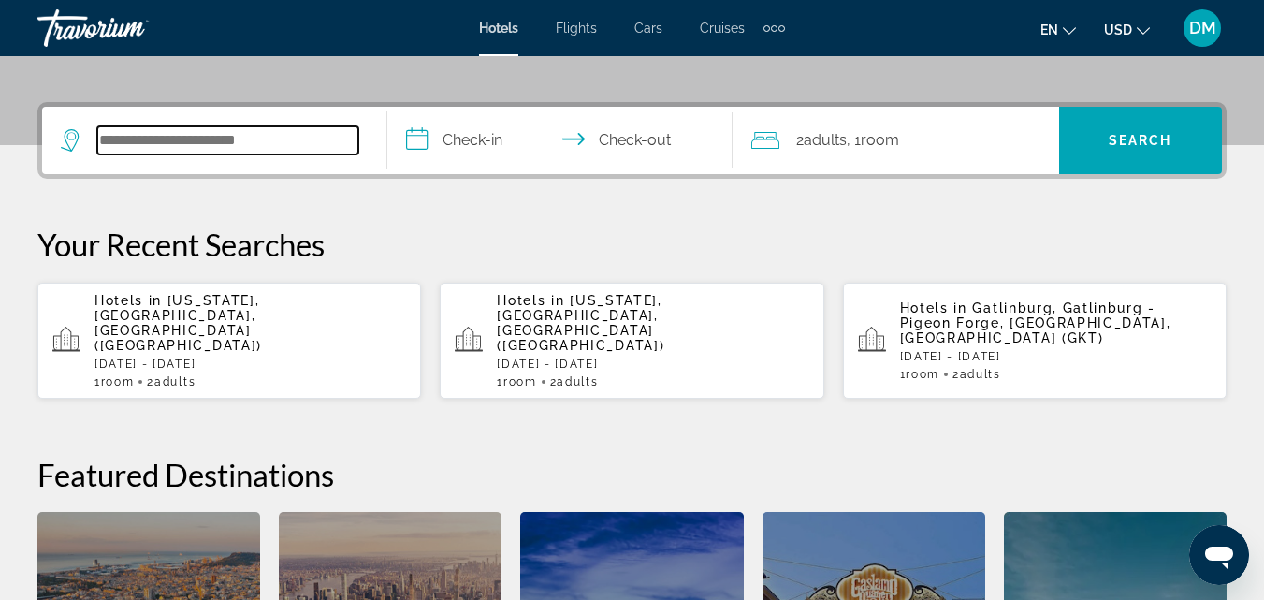
scroll to position [457, 0]
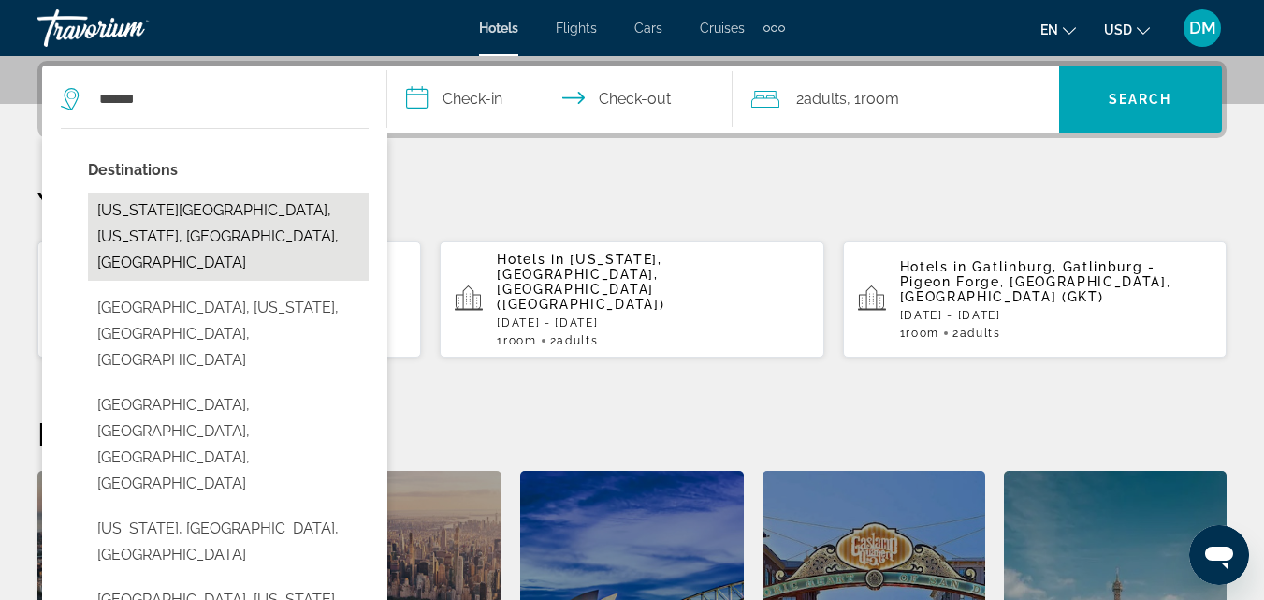
click at [166, 217] on button "[US_STATE][GEOGRAPHIC_DATA], [US_STATE], [GEOGRAPHIC_DATA], [GEOGRAPHIC_DATA]" at bounding box center [228, 237] width 281 height 88
type input "**********"
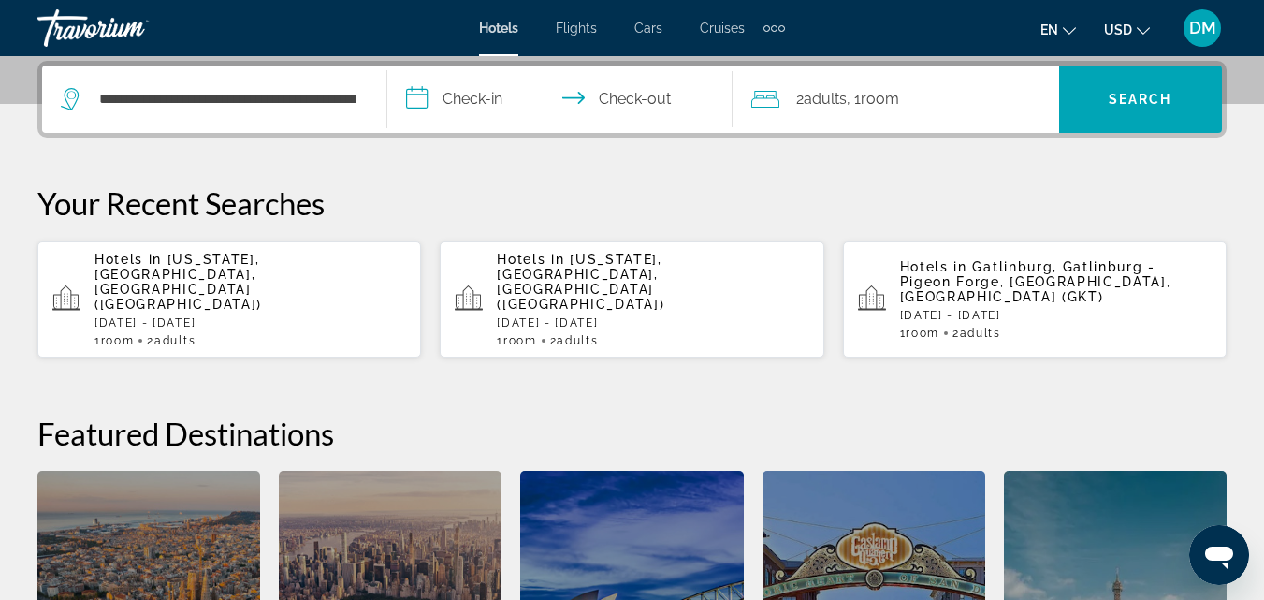
click at [468, 99] on input "**********" at bounding box center [563, 101] width 353 height 73
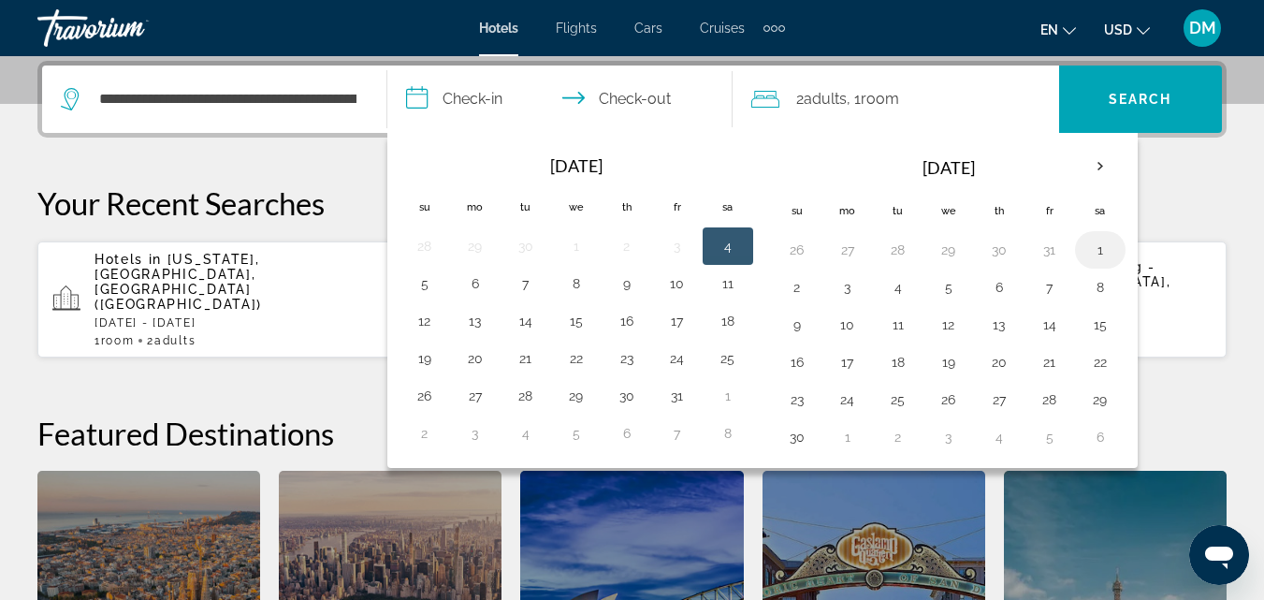
click at [1095, 244] on button "1" at bounding box center [1100, 250] width 30 height 26
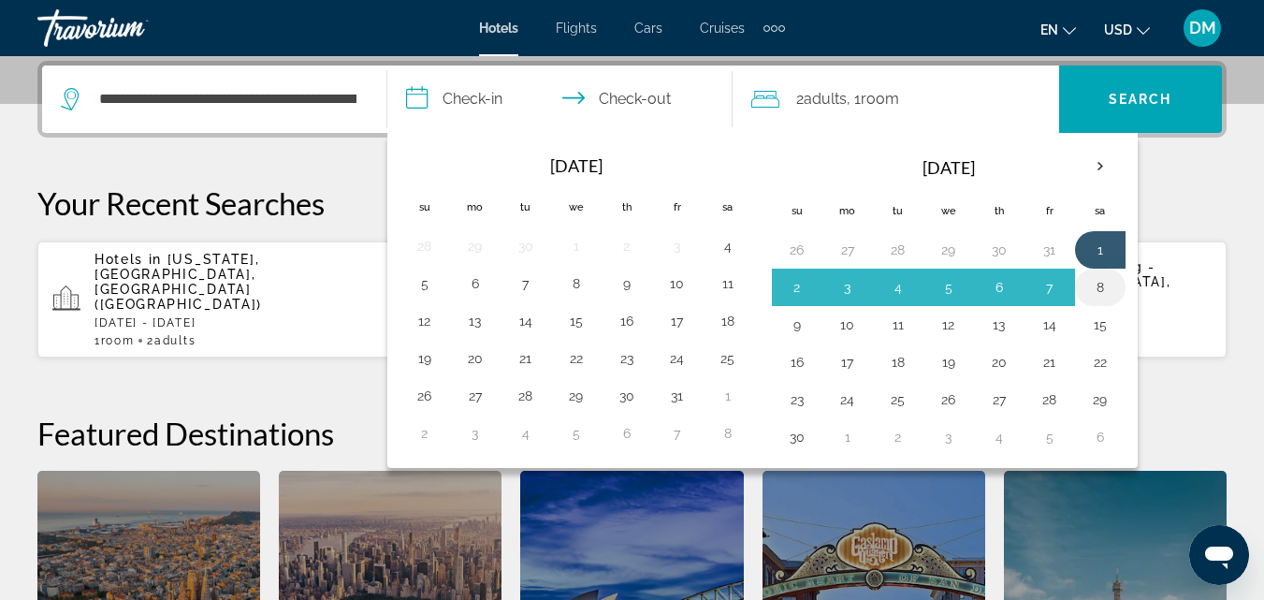
click at [1103, 289] on button "8" at bounding box center [1100, 287] width 30 height 26
type input "**********"
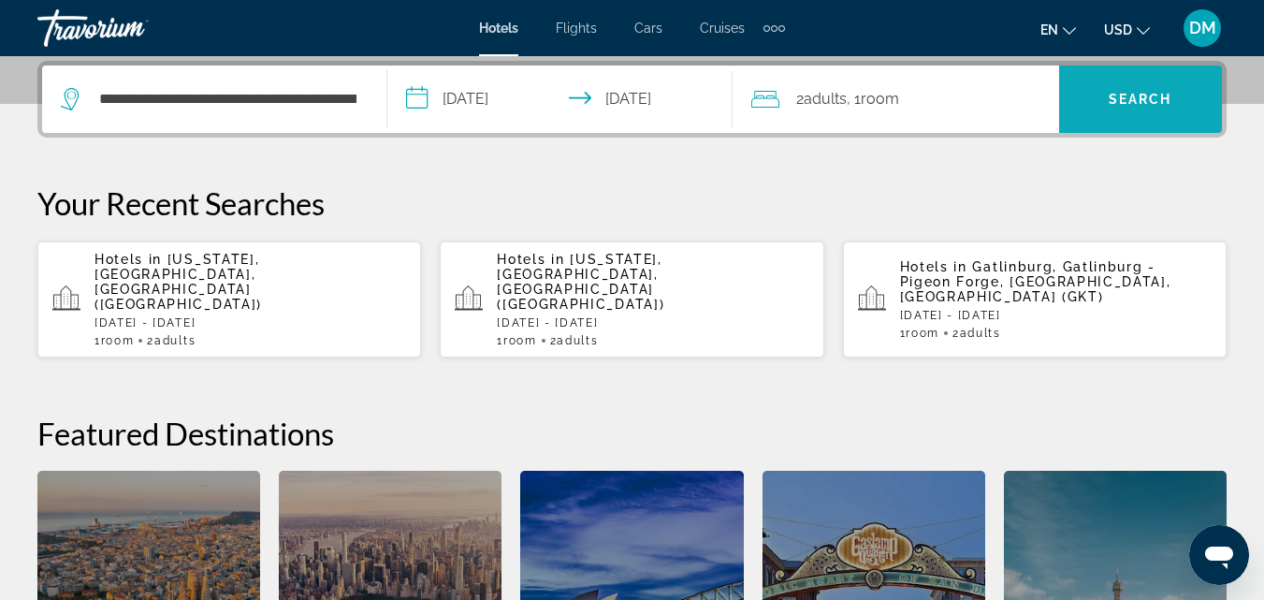
click at [1120, 95] on span "Search" at bounding box center [1140, 99] width 64 height 15
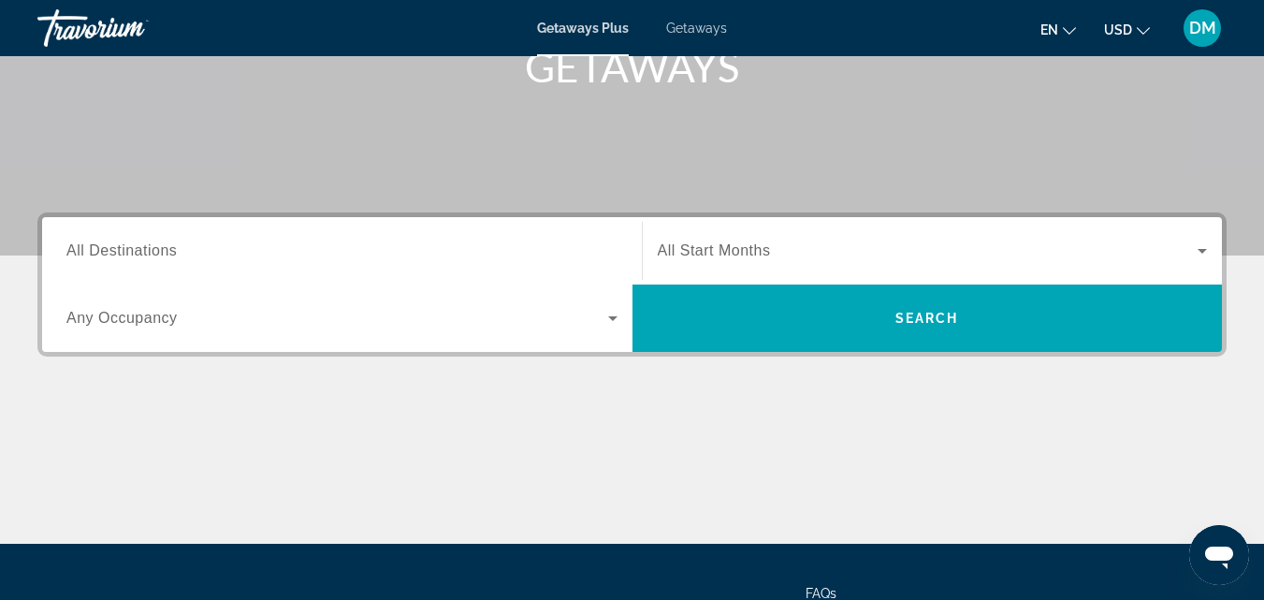
scroll to position [321, 0]
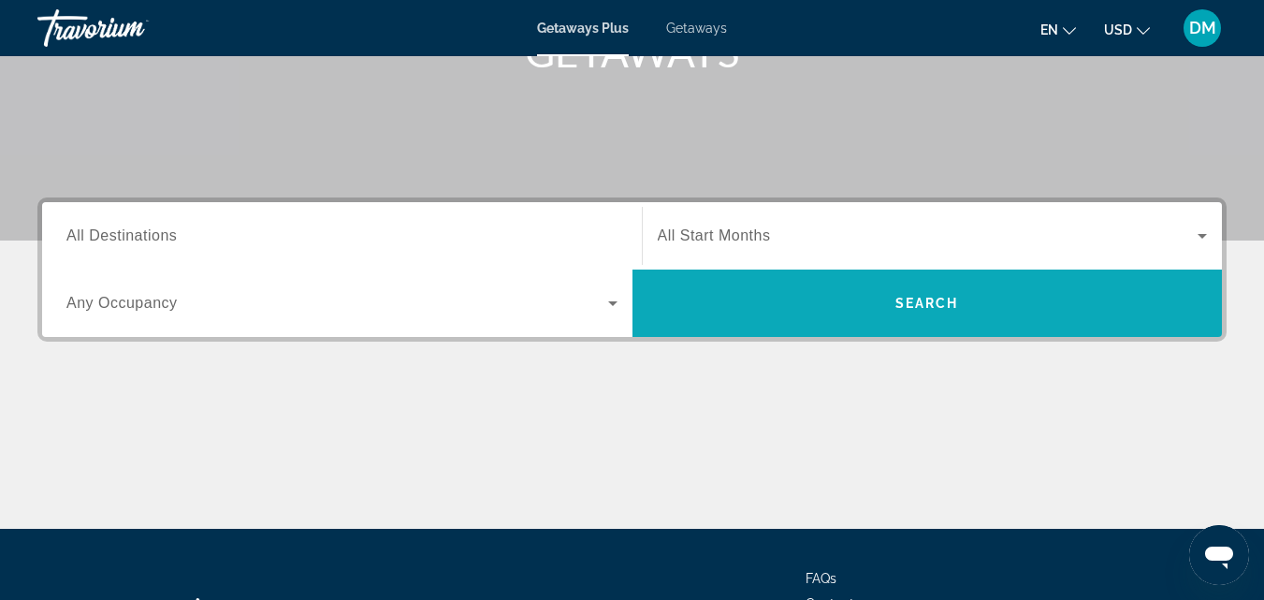
click at [922, 300] on span "Search" at bounding box center [927, 303] width 64 height 15
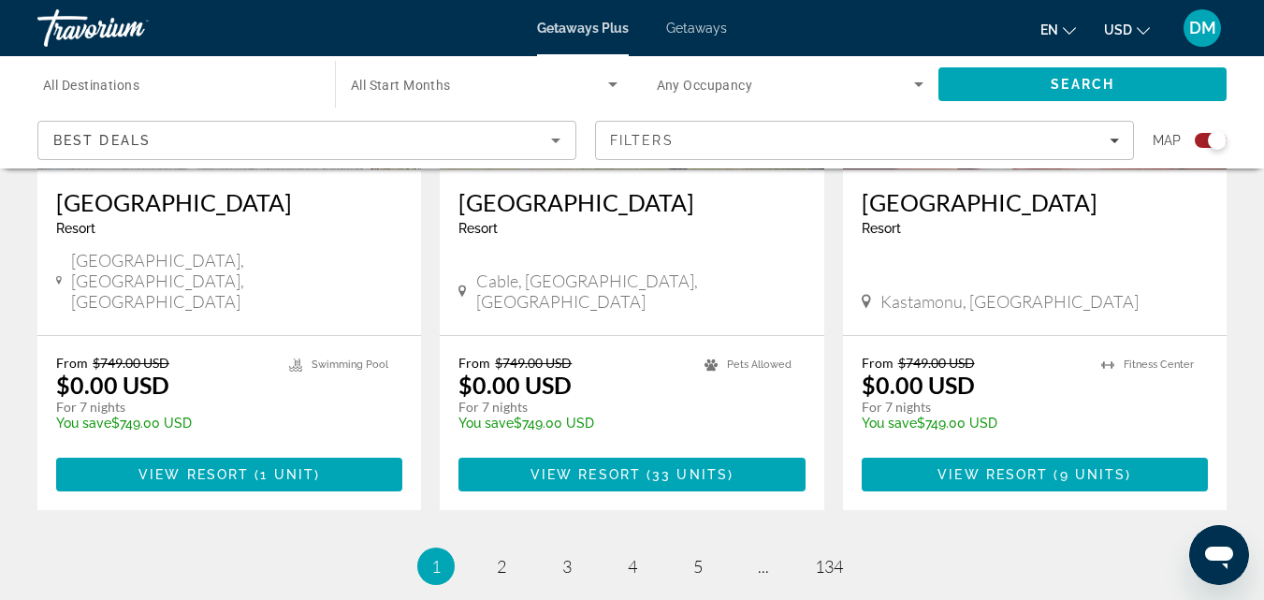
scroll to position [3044, 0]
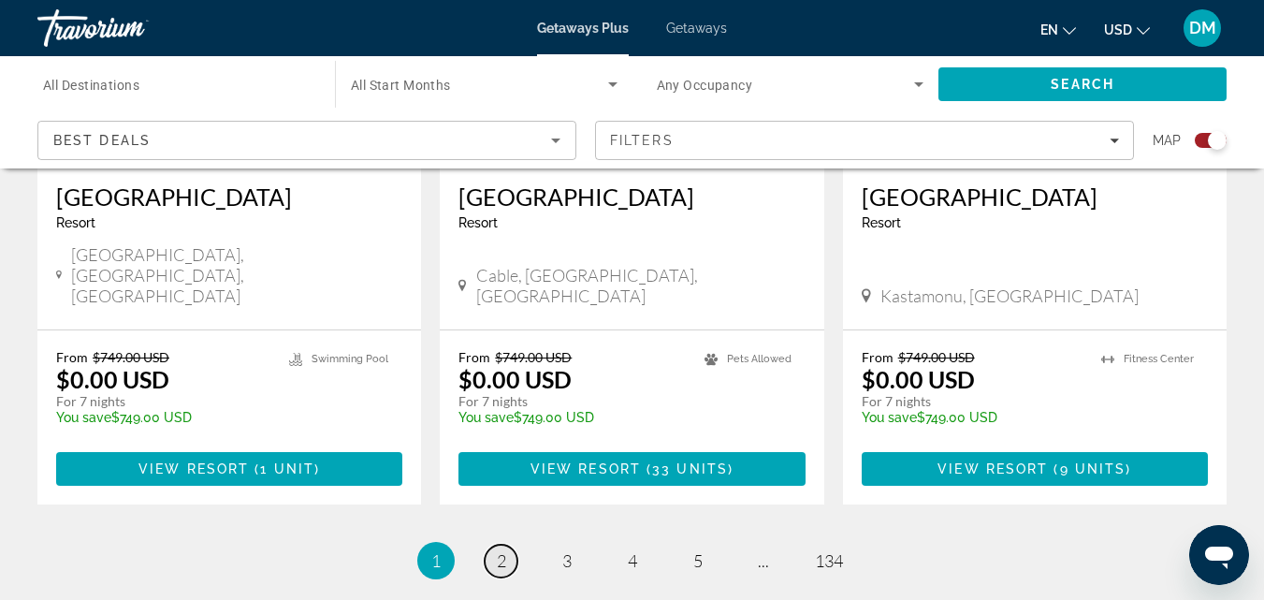
click at [497, 550] on span "2" at bounding box center [501, 560] width 9 height 21
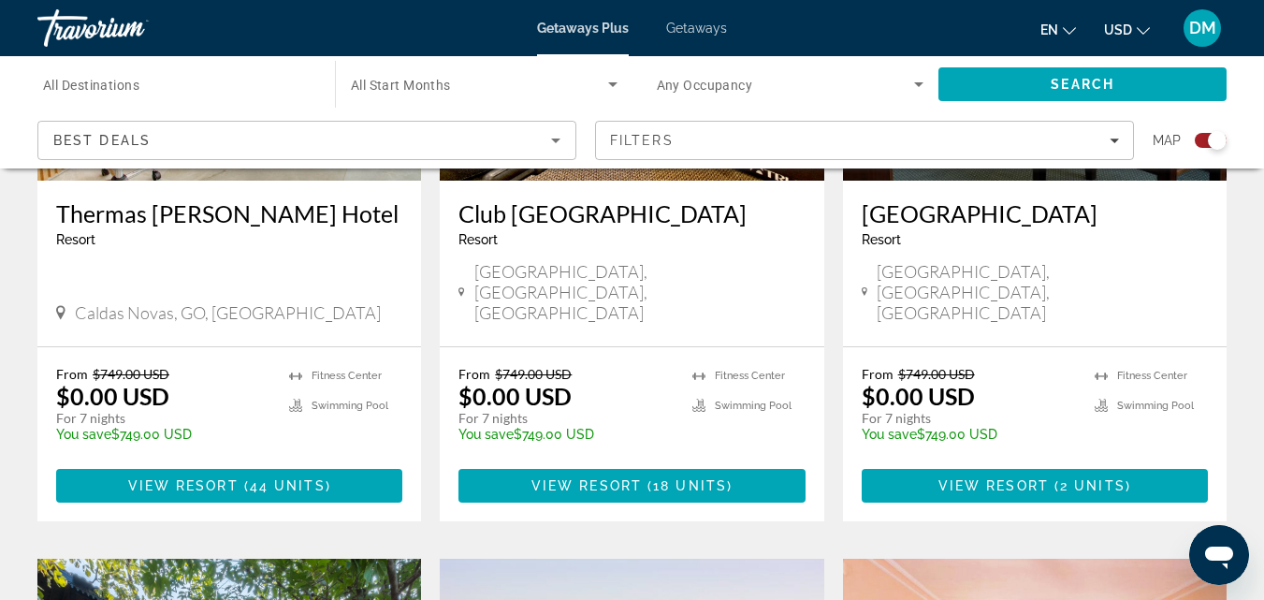
scroll to position [1000, 0]
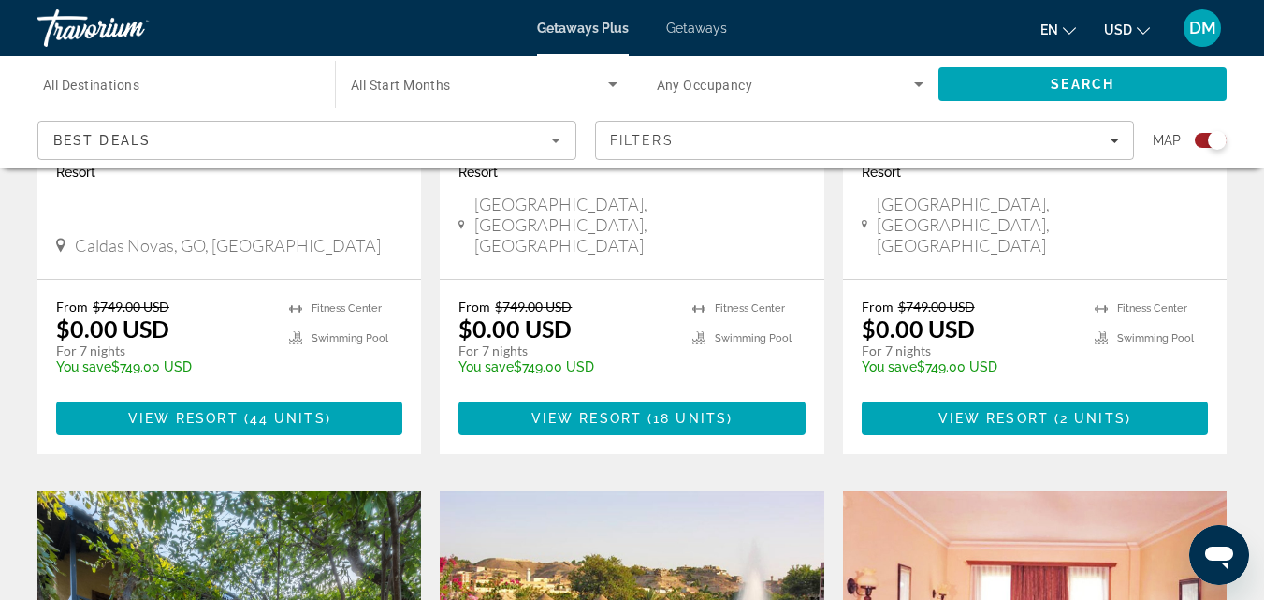
click at [699, 30] on span "Getaways" at bounding box center [696, 28] width 61 height 15
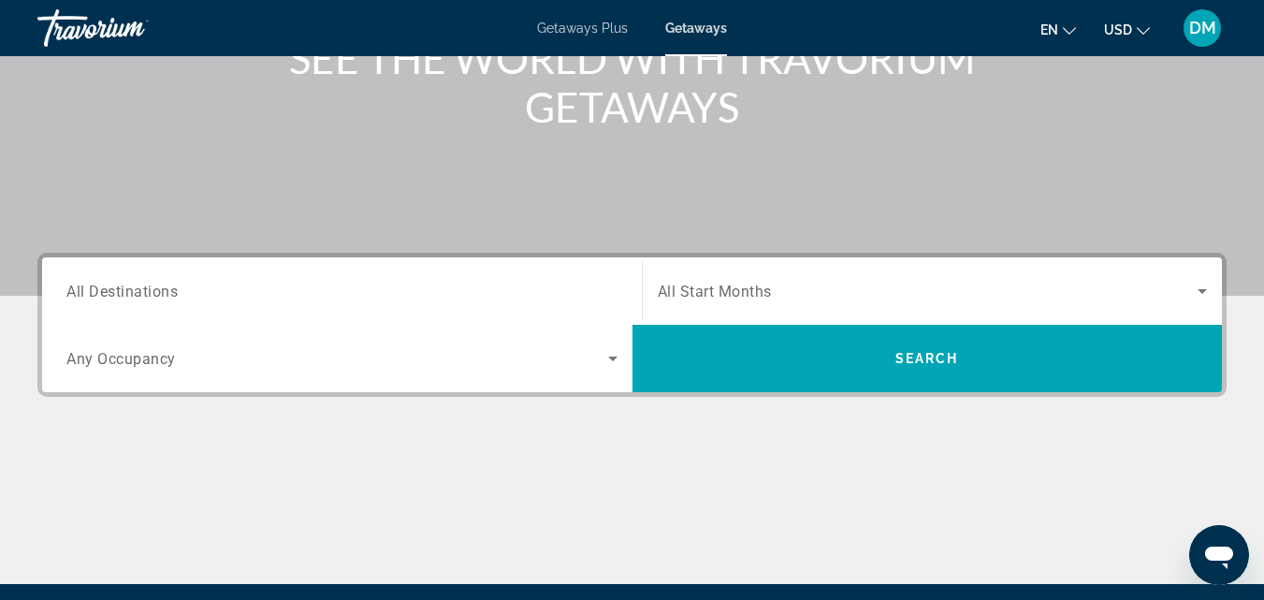
scroll to position [306, 0]
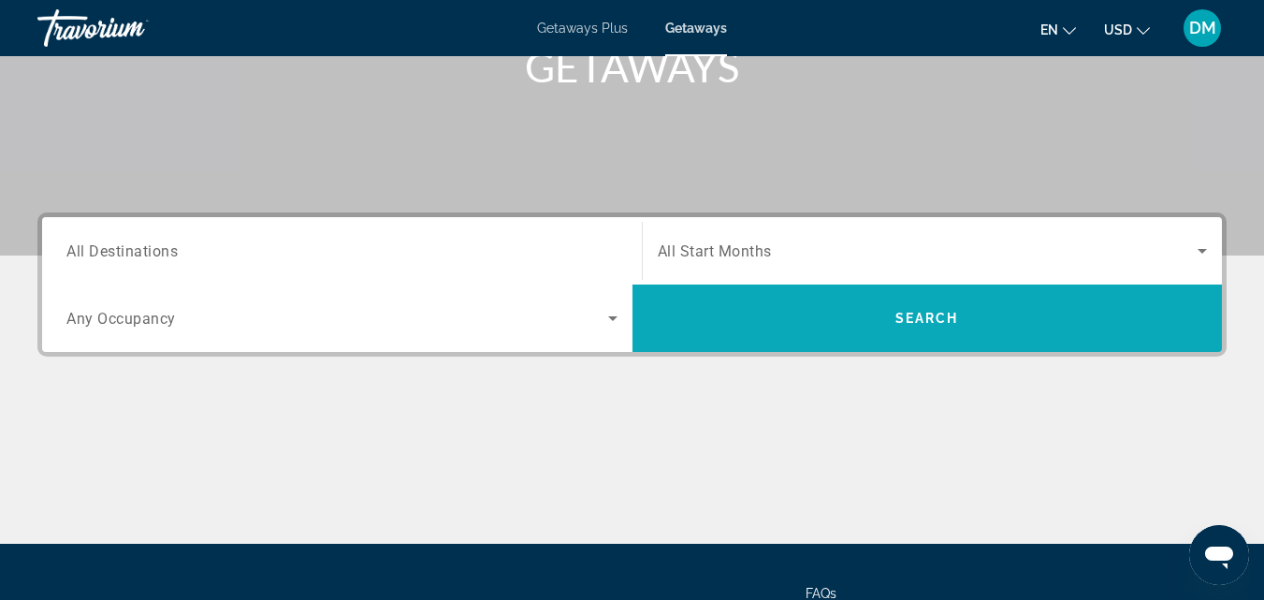
click at [915, 313] on span "Search" at bounding box center [927, 318] width 64 height 15
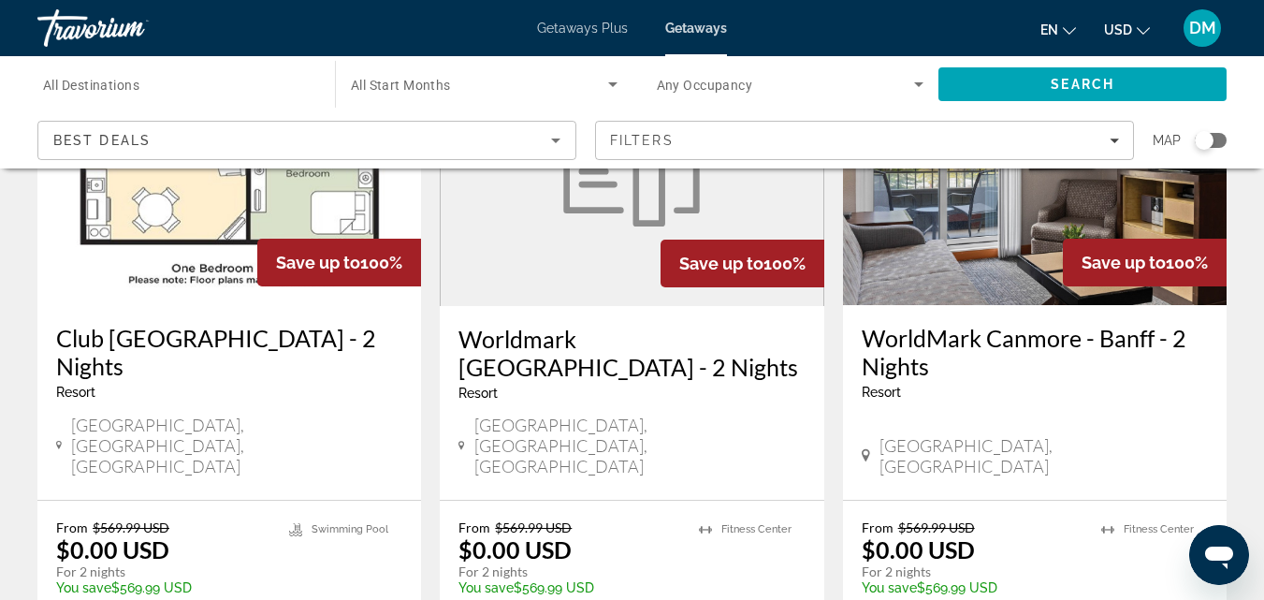
scroll to position [1633, 0]
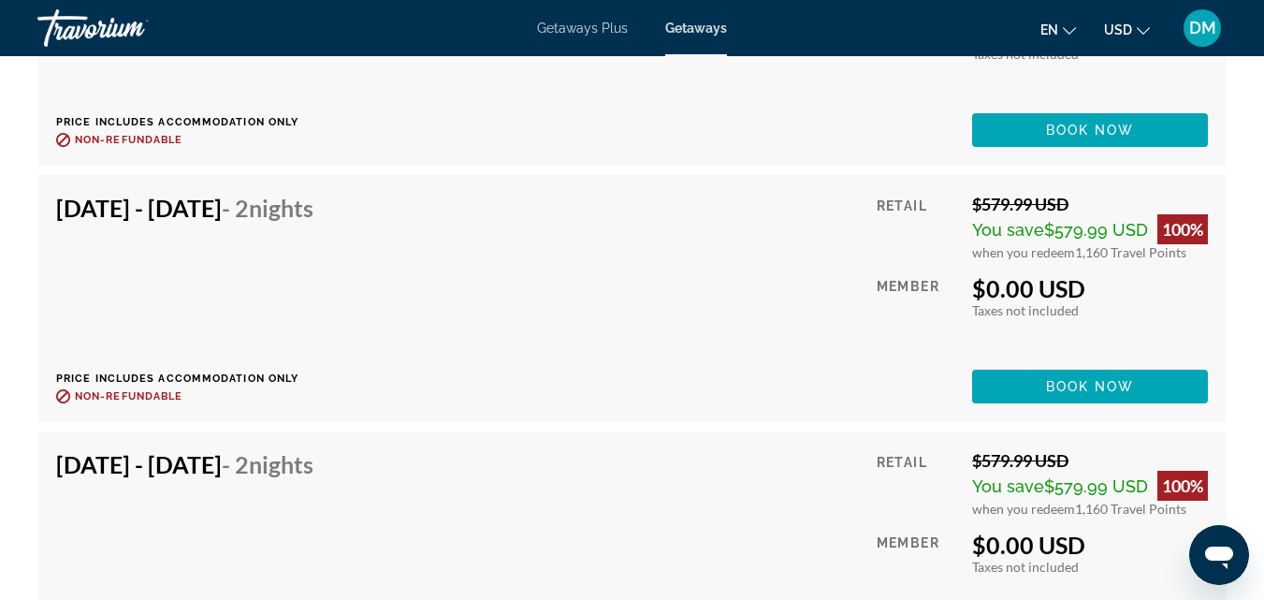
scroll to position [7168, 0]
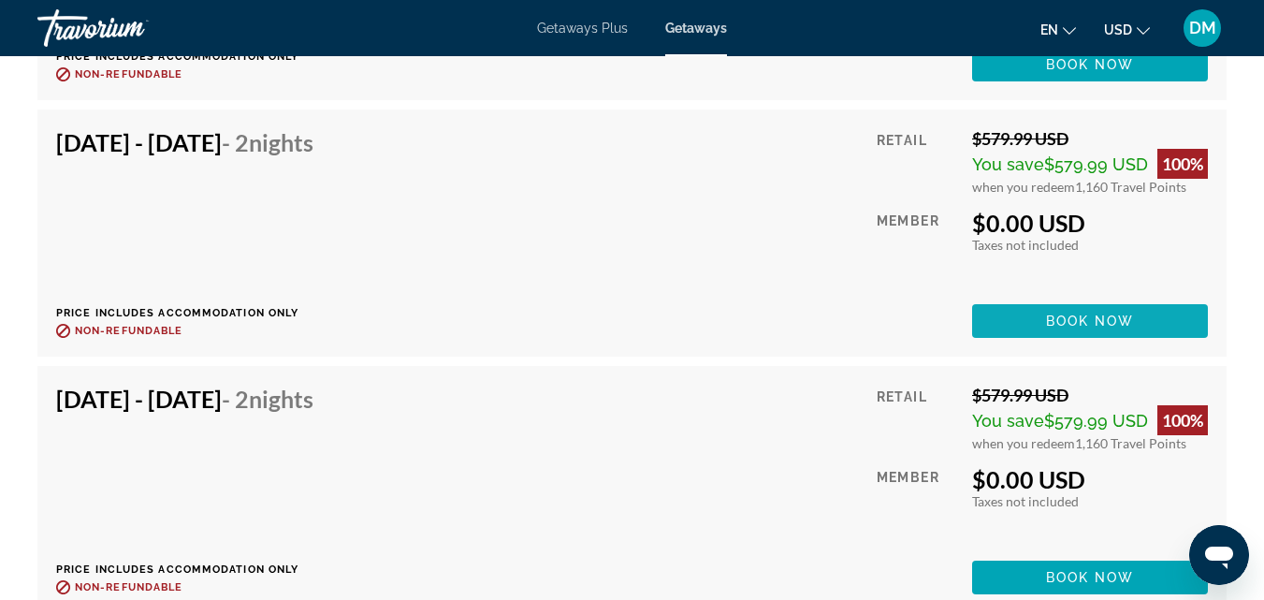
click at [1091, 328] on span "Book now" at bounding box center [1090, 320] width 89 height 15
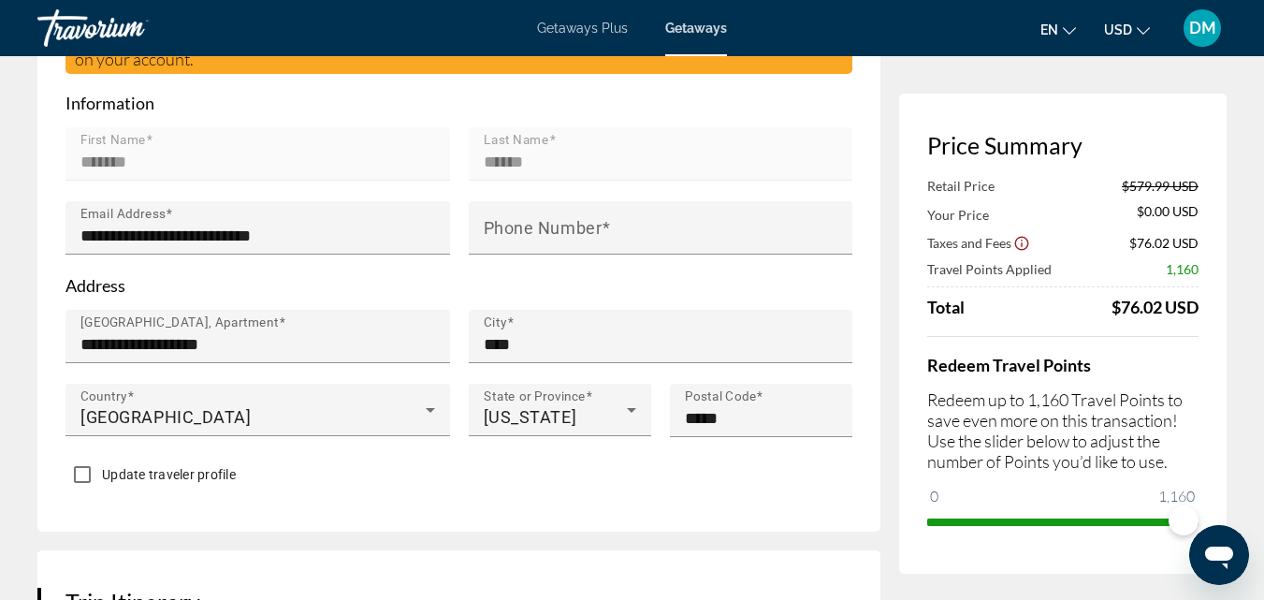
scroll to position [586, 0]
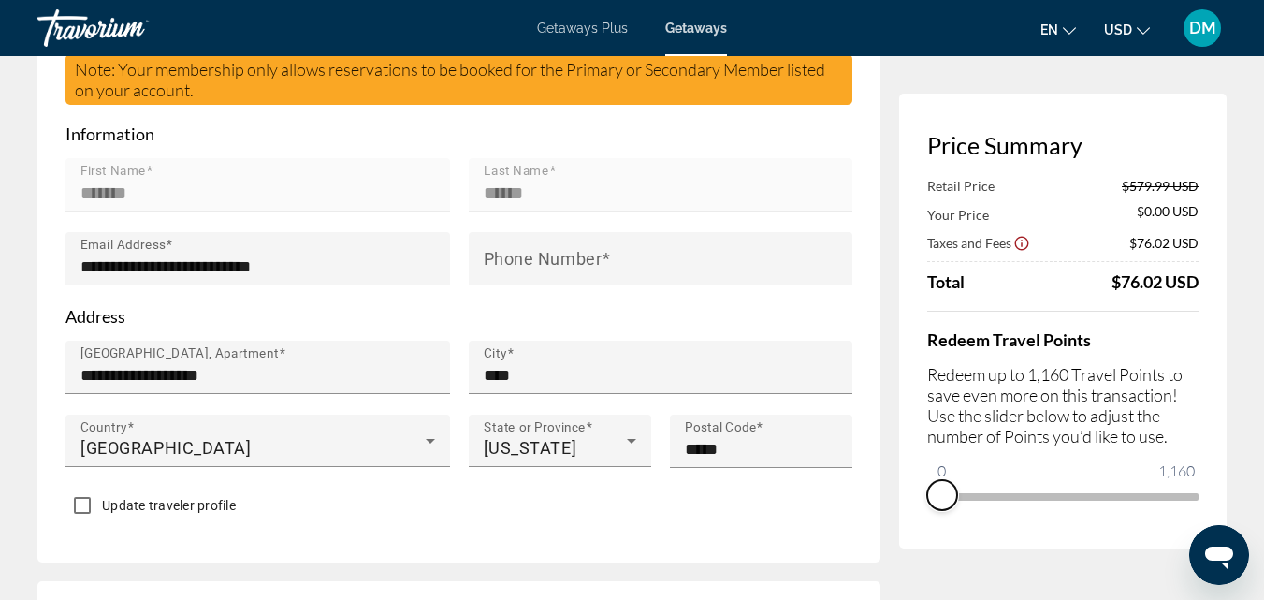
drag, startPoint x: 1174, startPoint y: 524, endPoint x: 919, endPoint y: 534, distance: 254.6
click at [919, 534] on div "Price Summary Retail Price $579.99 USD Your Price $0.00 USD Taxes and Fees $76.…" at bounding box center [1062, 321] width 327 height 455
drag, startPoint x: 941, startPoint y: 470, endPoint x: 992, endPoint y: 481, distance: 52.5
click at [992, 481] on span "ngx-slider" at bounding box center [992, 495] width 30 height 30
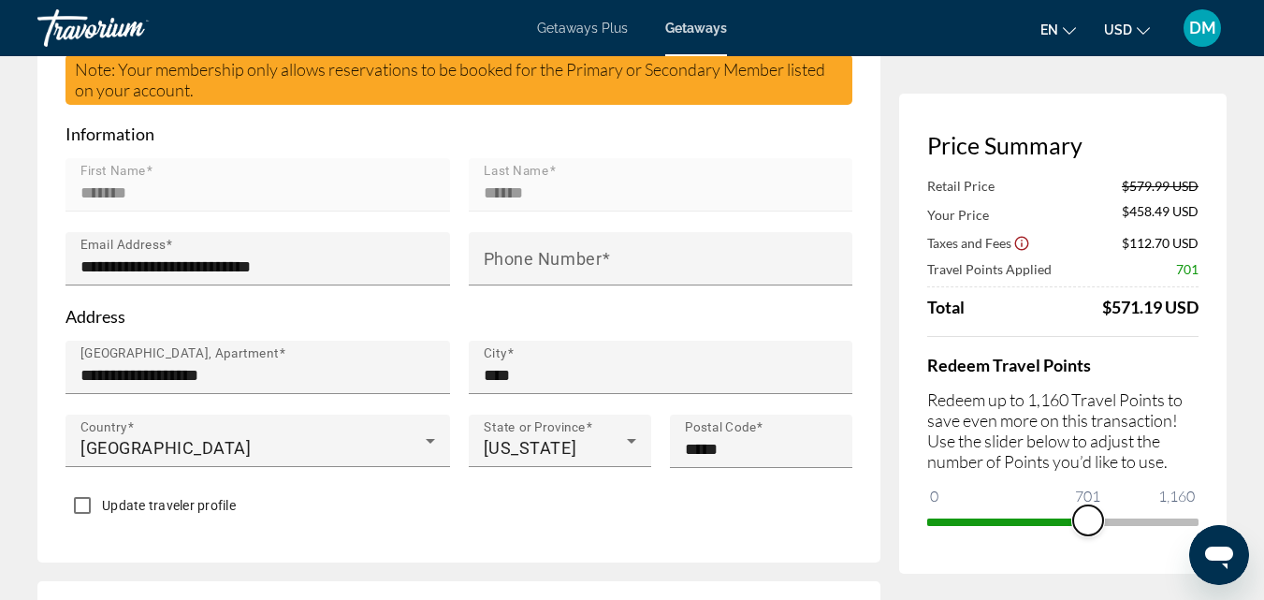
drag, startPoint x: 989, startPoint y: 527, endPoint x: 1088, endPoint y: 528, distance: 99.2
click at [1088, 528] on span "ngx-slider" at bounding box center [1088, 520] width 30 height 30
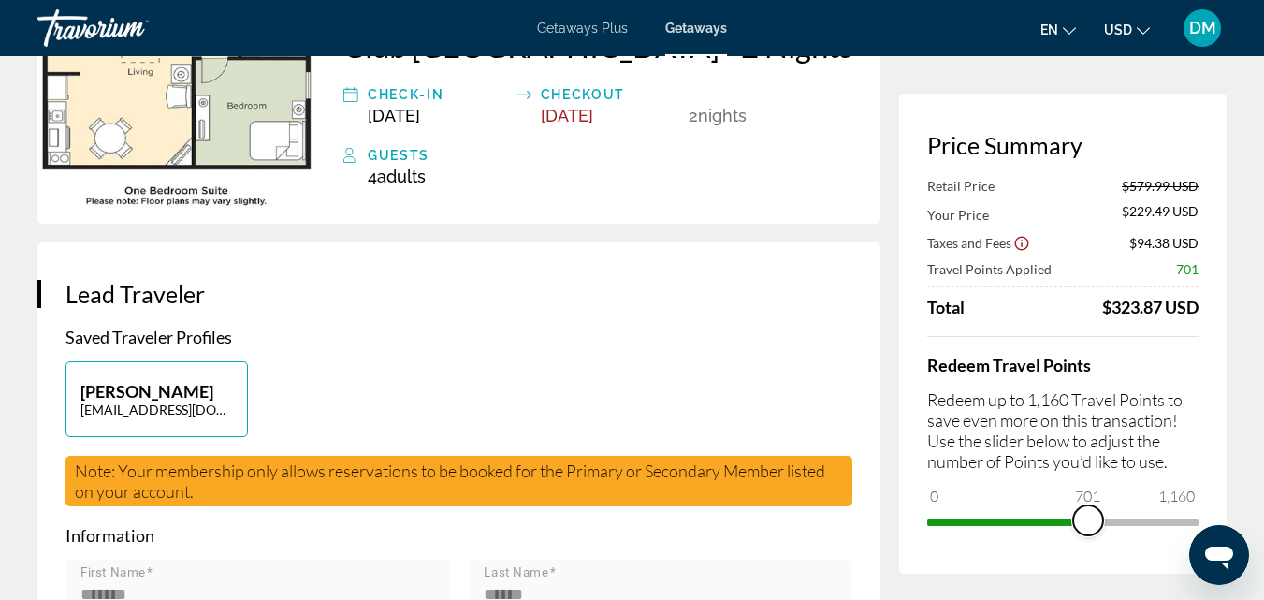
scroll to position [0, 0]
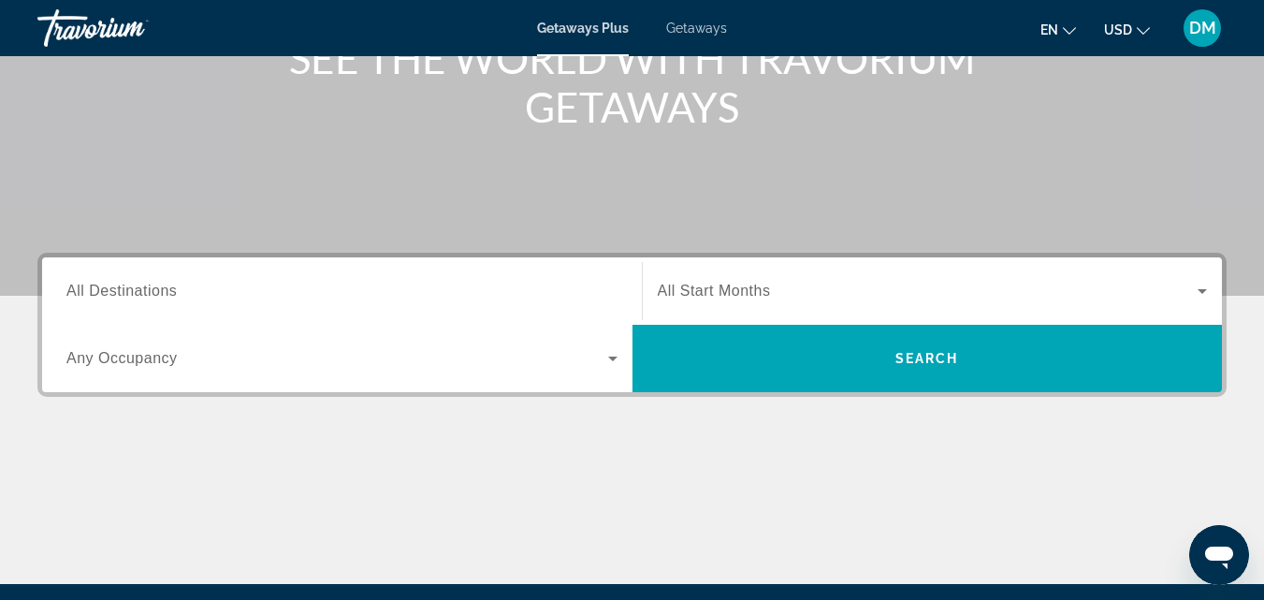
scroll to position [361, 0]
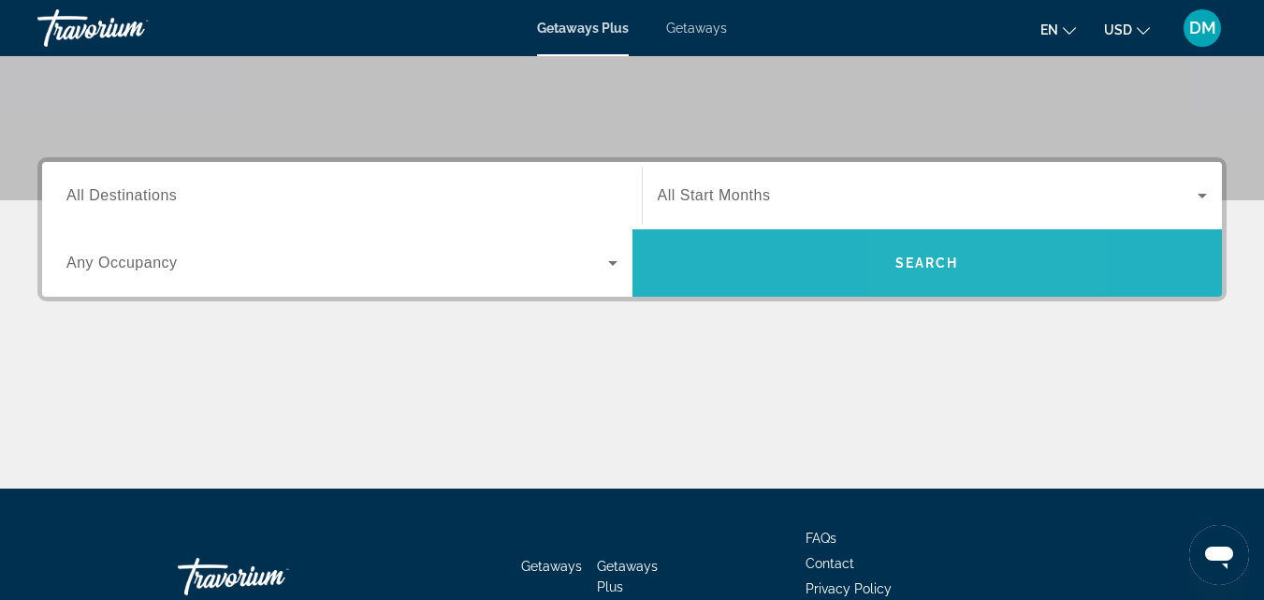
click at [928, 262] on span "Search" at bounding box center [927, 262] width 64 height 15
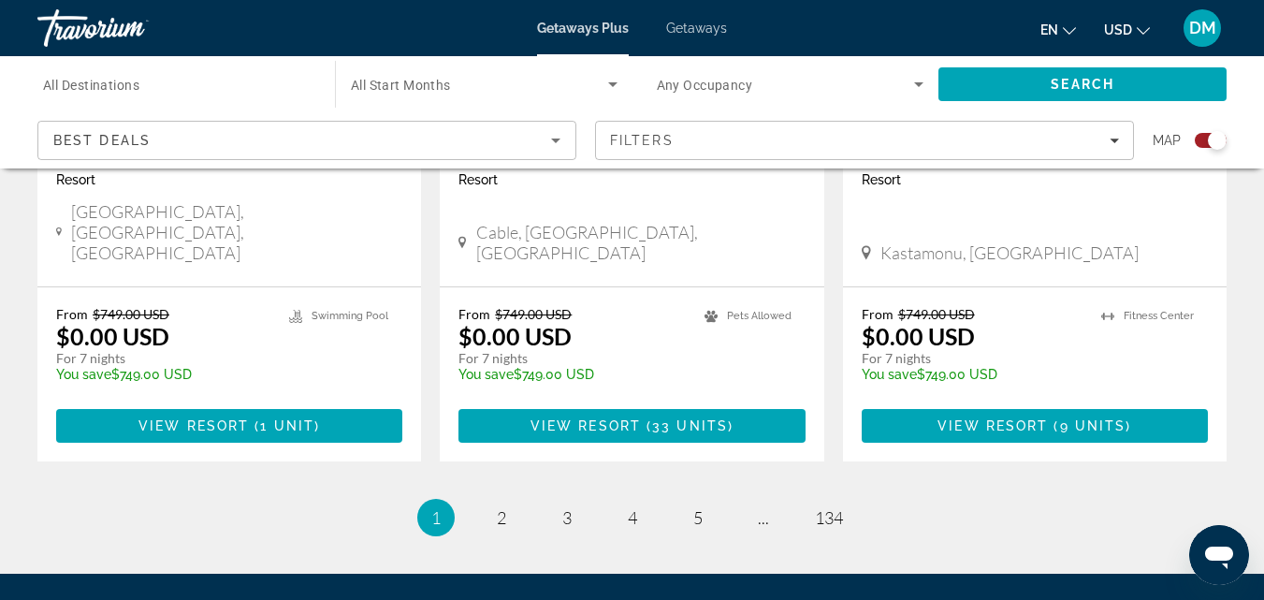
scroll to position [3118, 0]
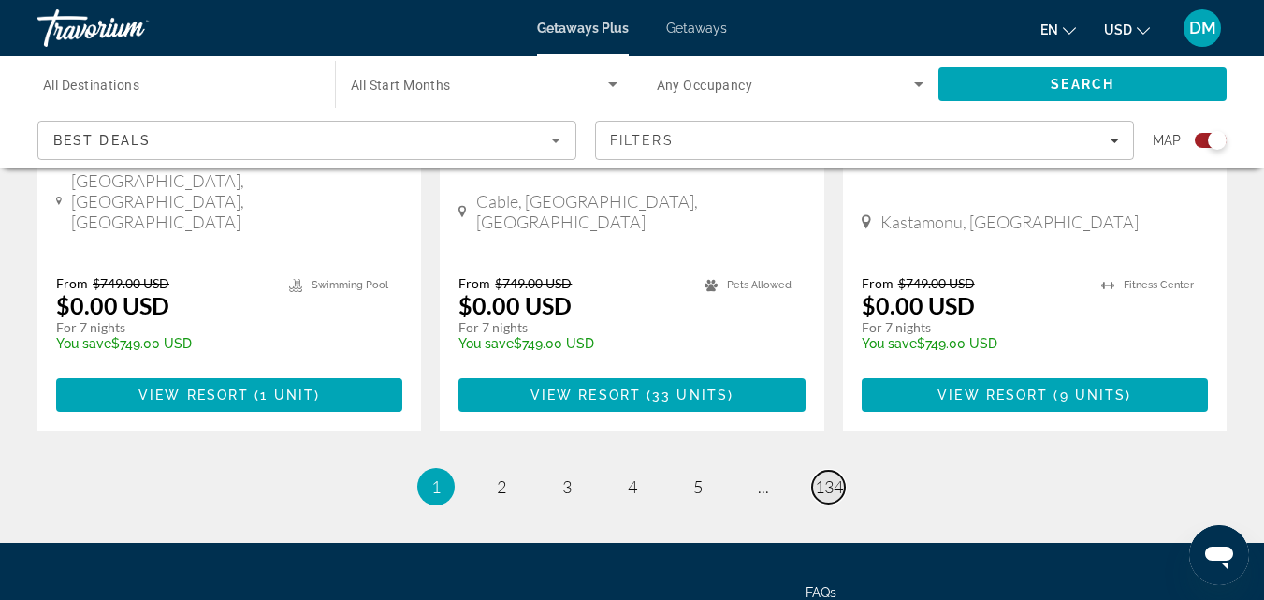
click at [829, 476] on span "134" at bounding box center [829, 486] width 28 height 21
